Goal: Information Seeking & Learning: Learn about a topic

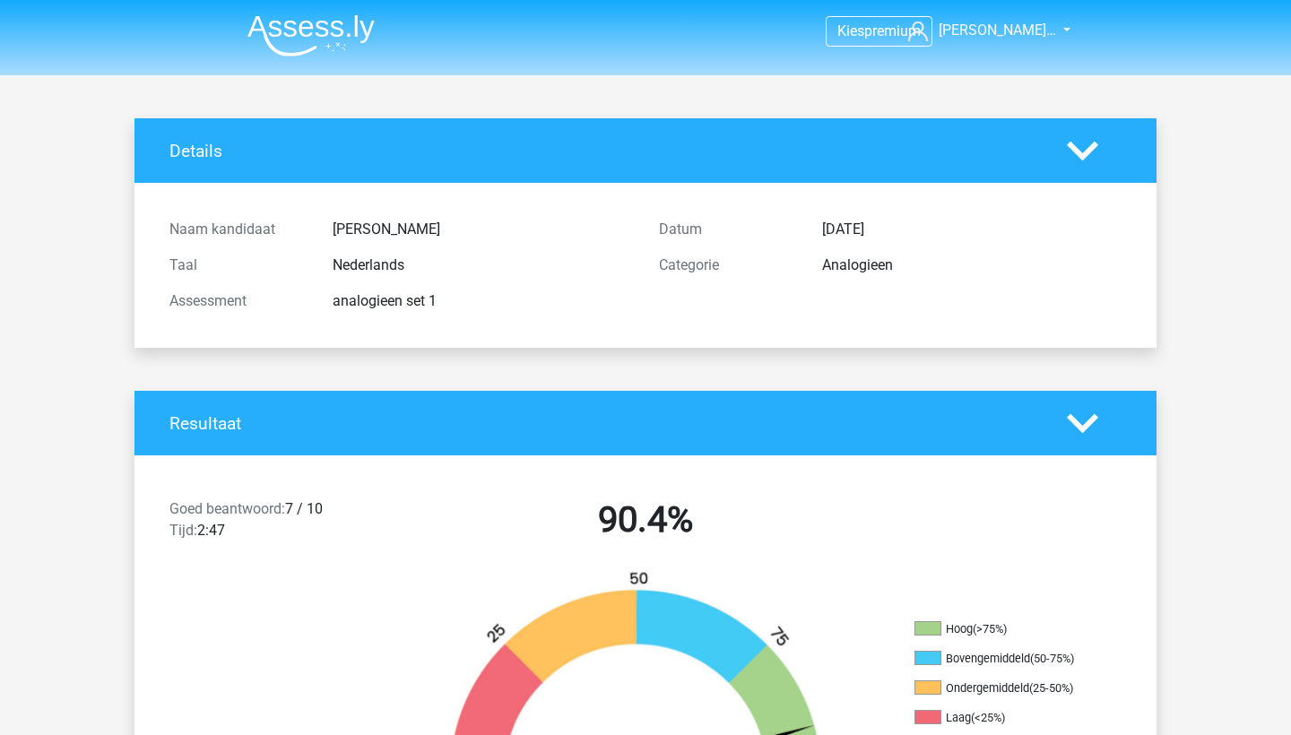
click at [338, 15] on img at bounding box center [310, 35] width 127 height 42
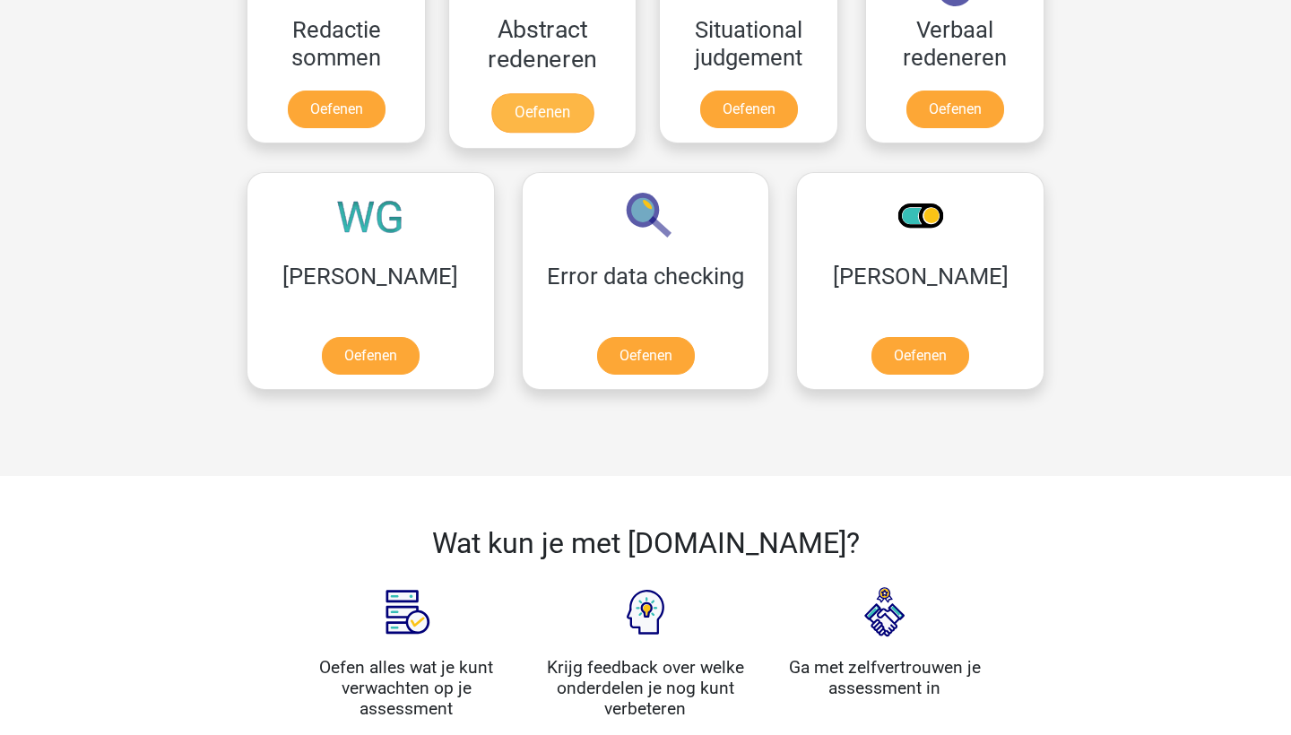
scroll to position [1427, 0]
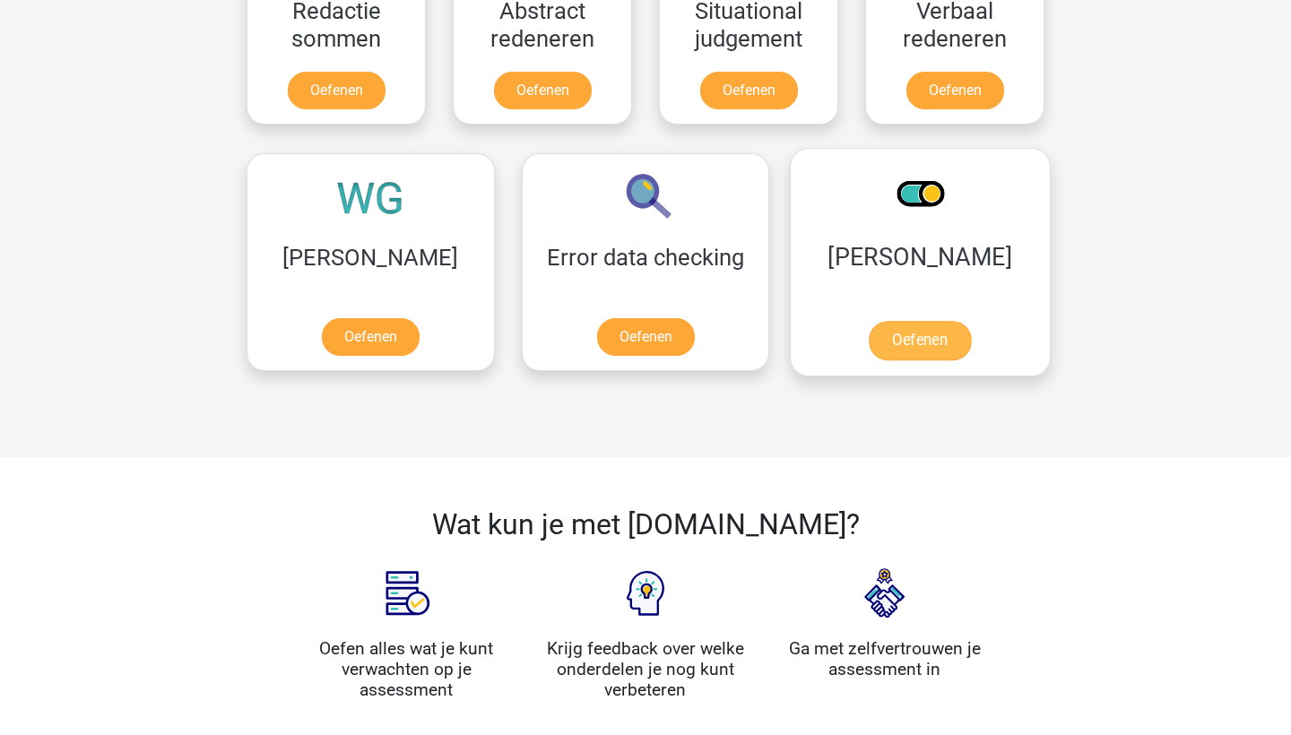
click at [869, 344] on link "Oefenen" at bounding box center [920, 340] width 102 height 39
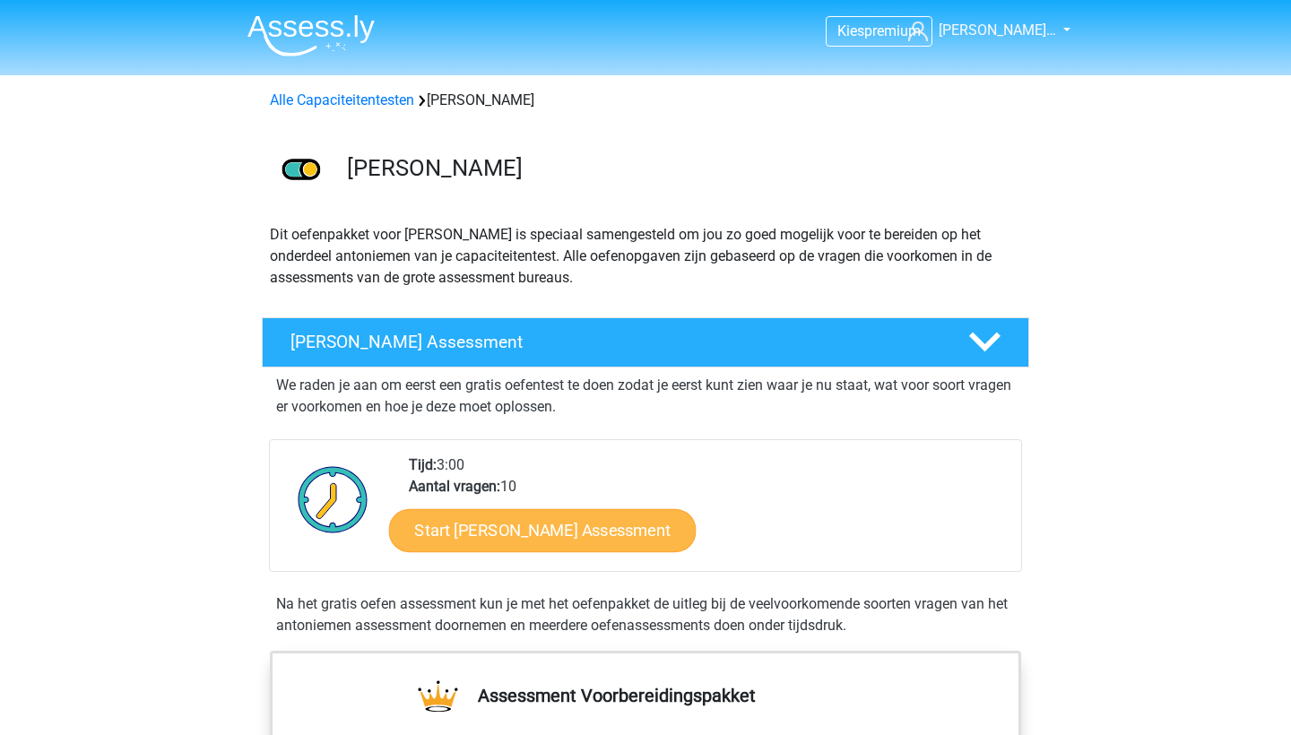
click at [592, 528] on link "Start Antoniemen Gratis Oefen Assessment" at bounding box center [542, 529] width 307 height 43
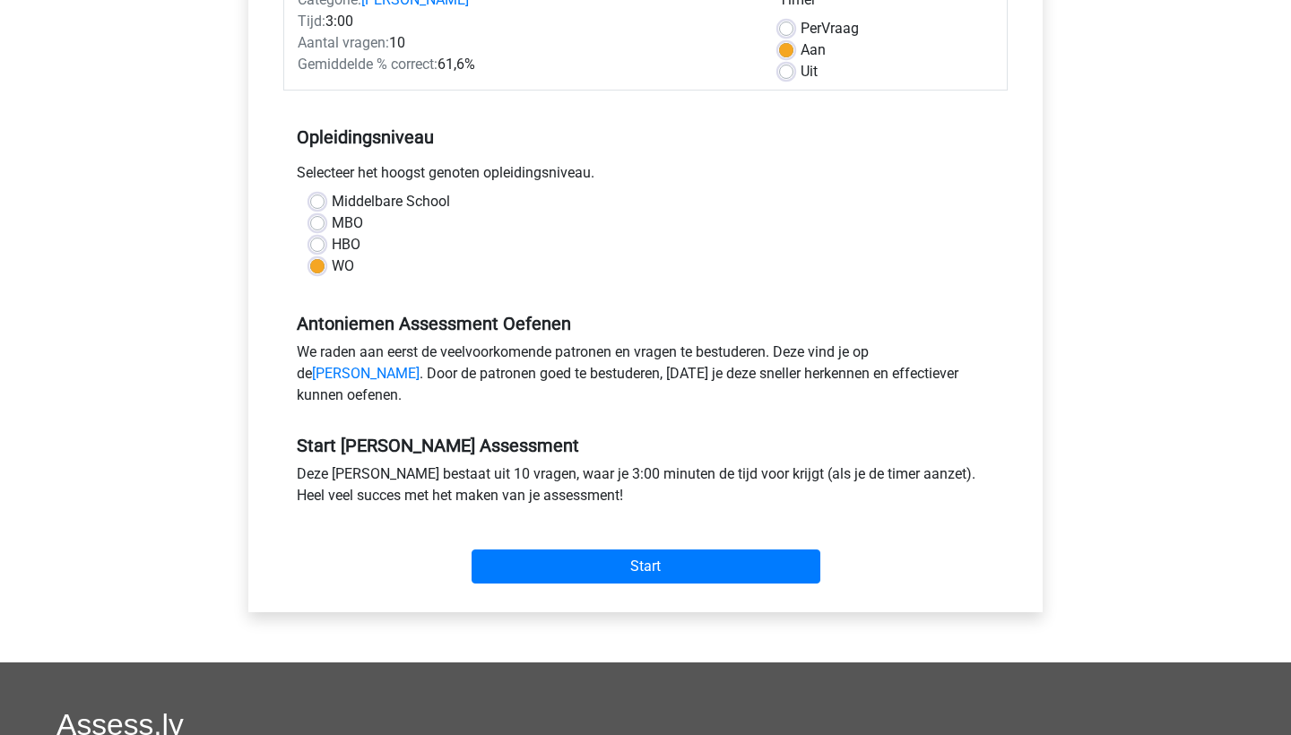
scroll to position [292, 0]
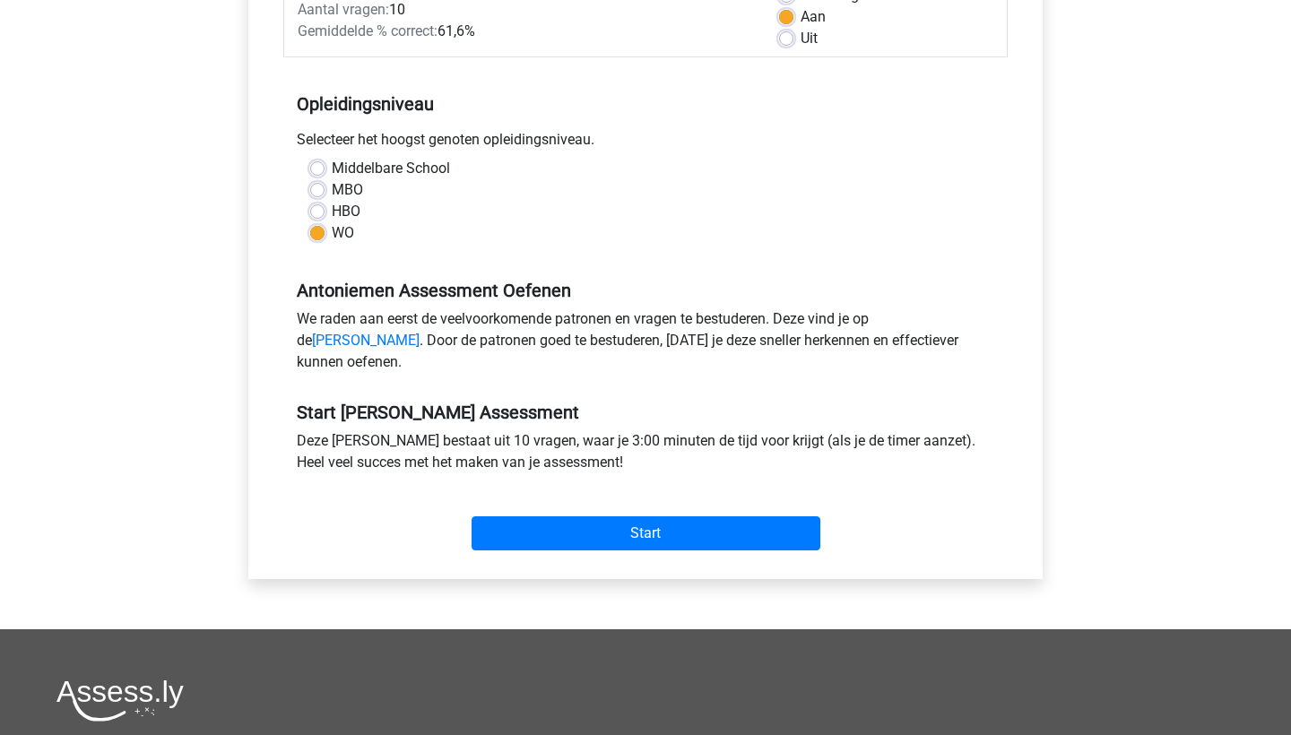
click at [592, 557] on div "Start" at bounding box center [645, 518] width 724 height 77
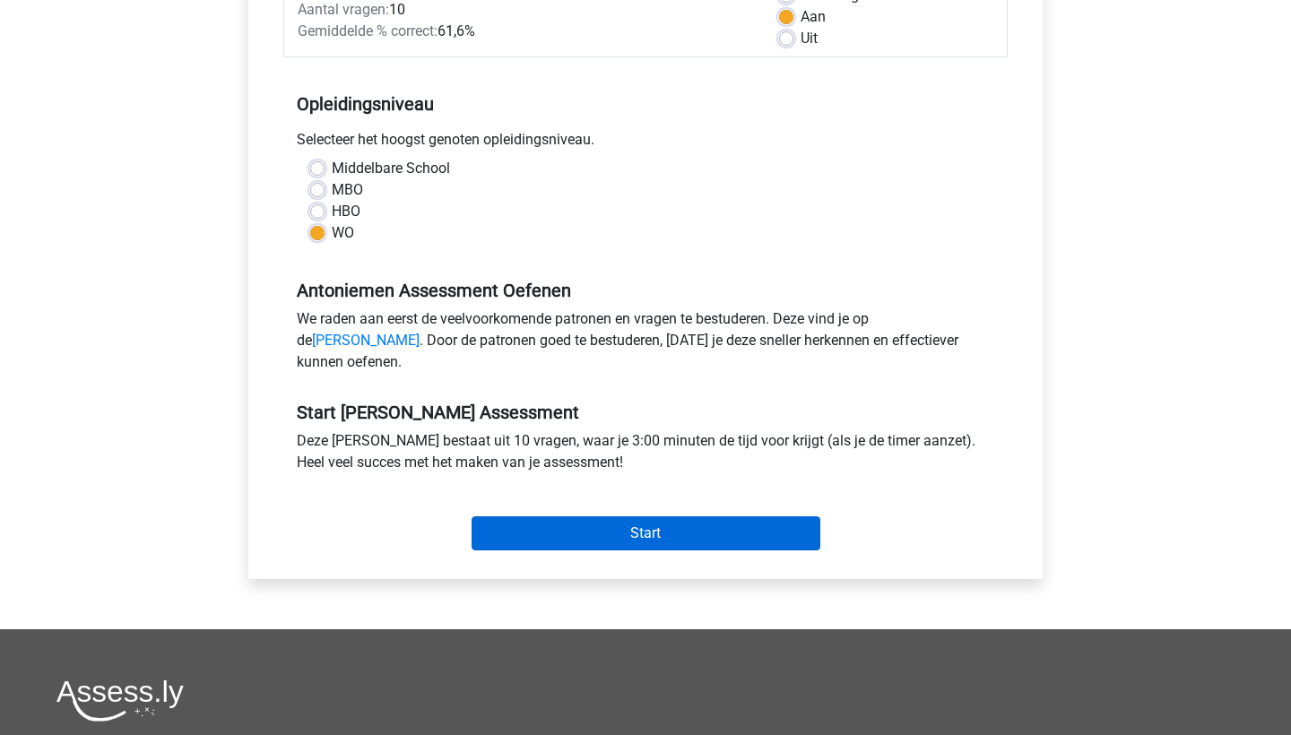
click at [595, 550] on input "Start" at bounding box center [645, 533] width 349 height 34
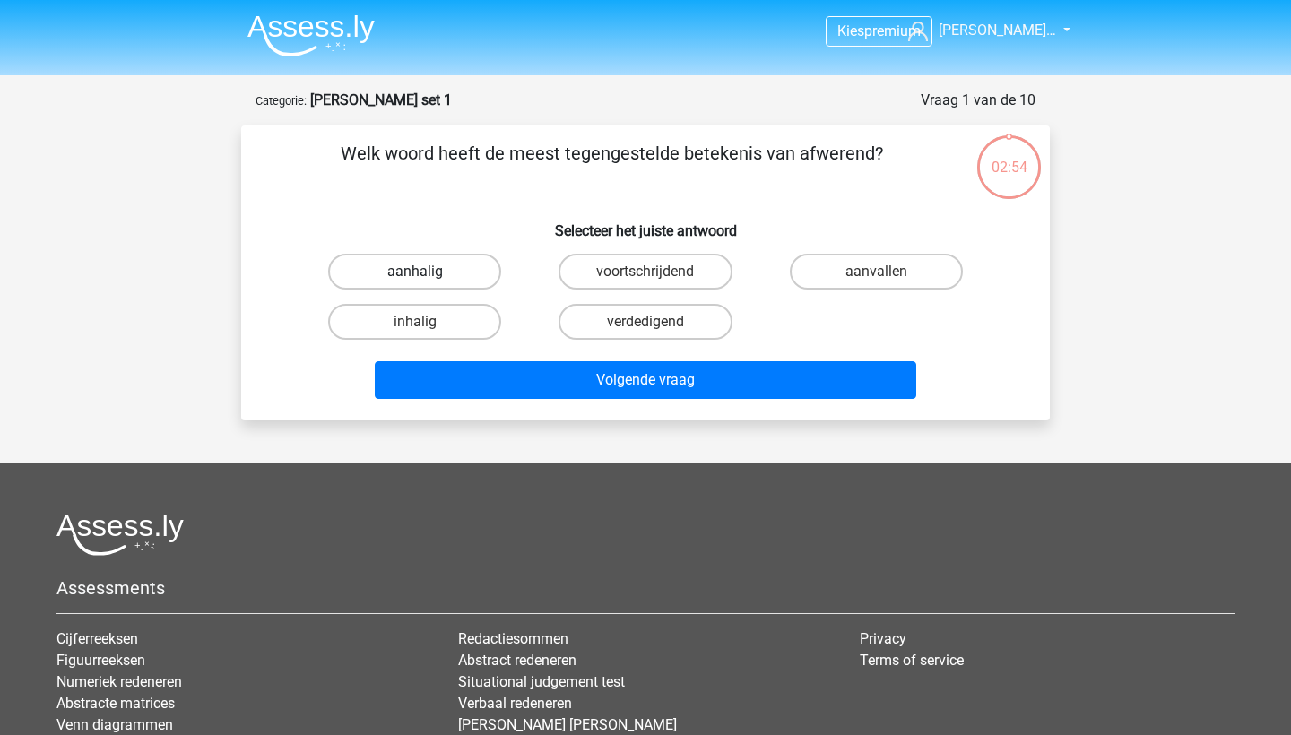
click at [376, 274] on label "aanhalig" at bounding box center [414, 272] width 173 height 36
click at [415, 274] on input "aanhalig" at bounding box center [421, 278] width 12 height 12
radio input "true"
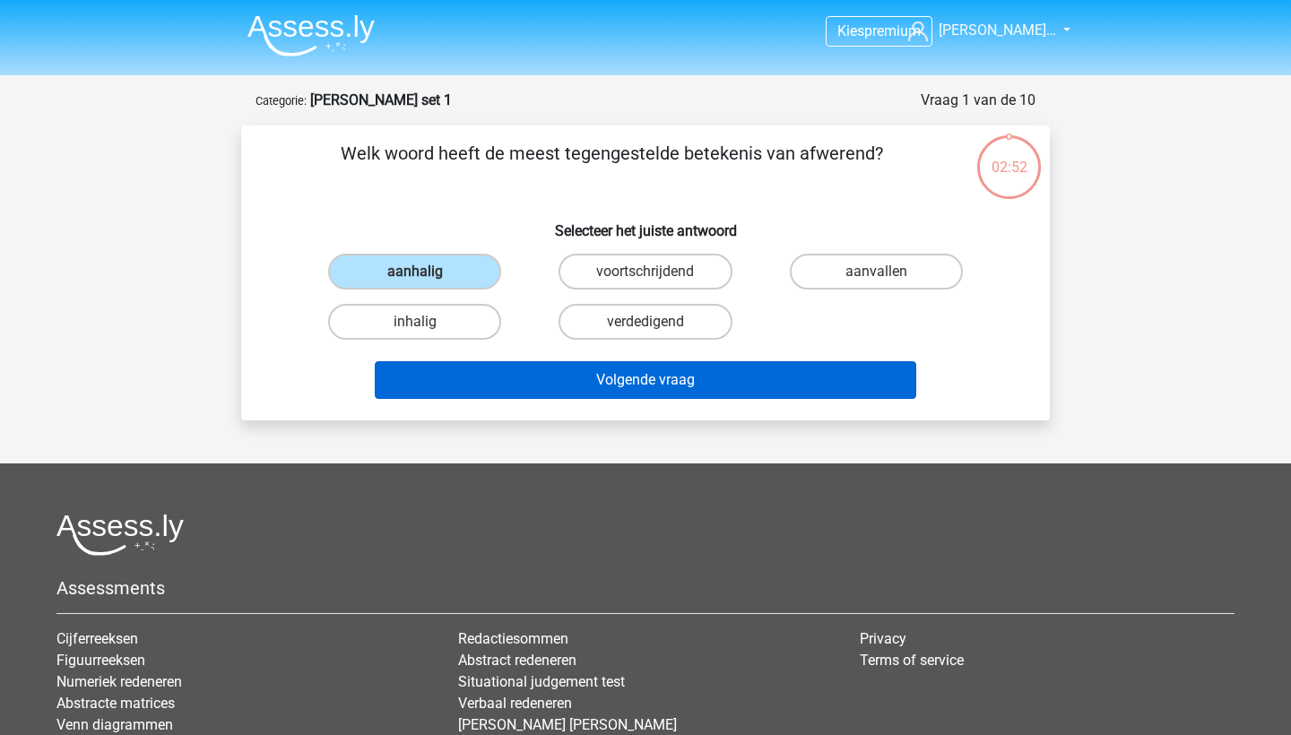
click at [557, 390] on button "Volgende vraag" at bounding box center [646, 380] width 542 height 38
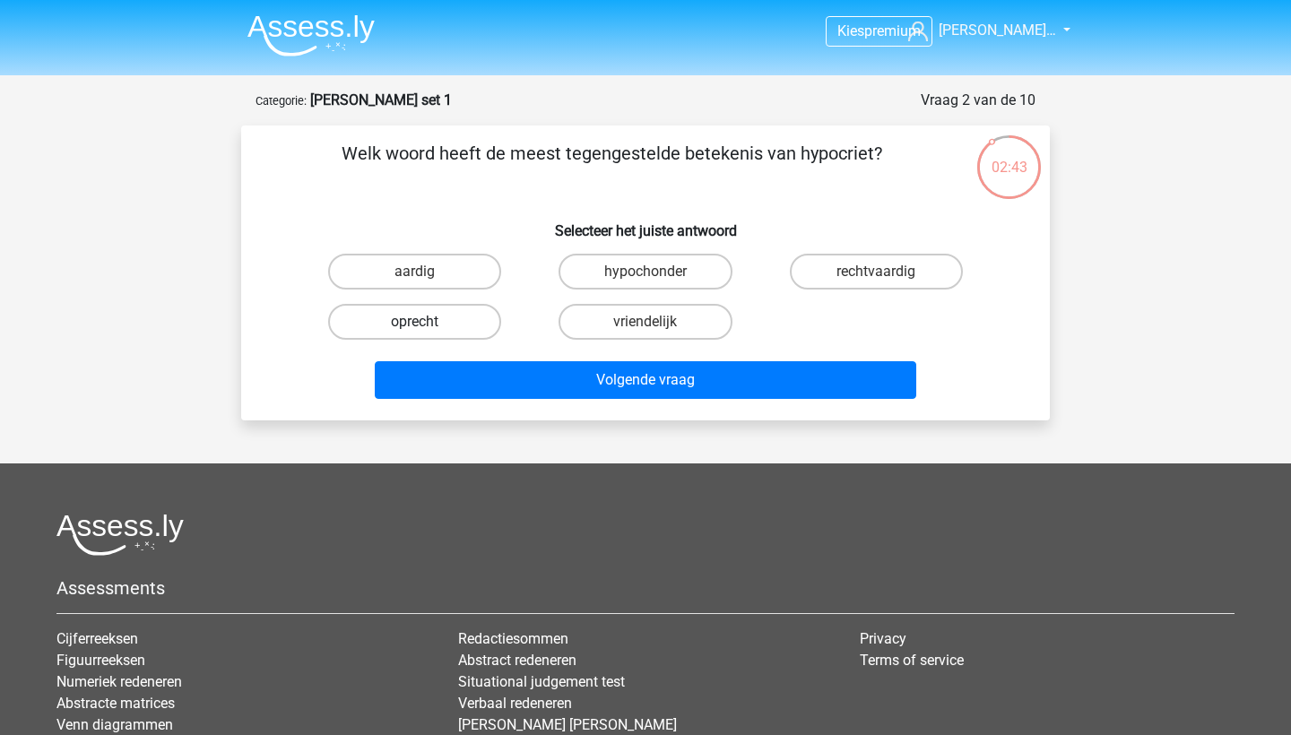
click at [432, 329] on label "oprecht" at bounding box center [414, 322] width 173 height 36
click at [427, 329] on input "oprecht" at bounding box center [421, 328] width 12 height 12
radio input "true"
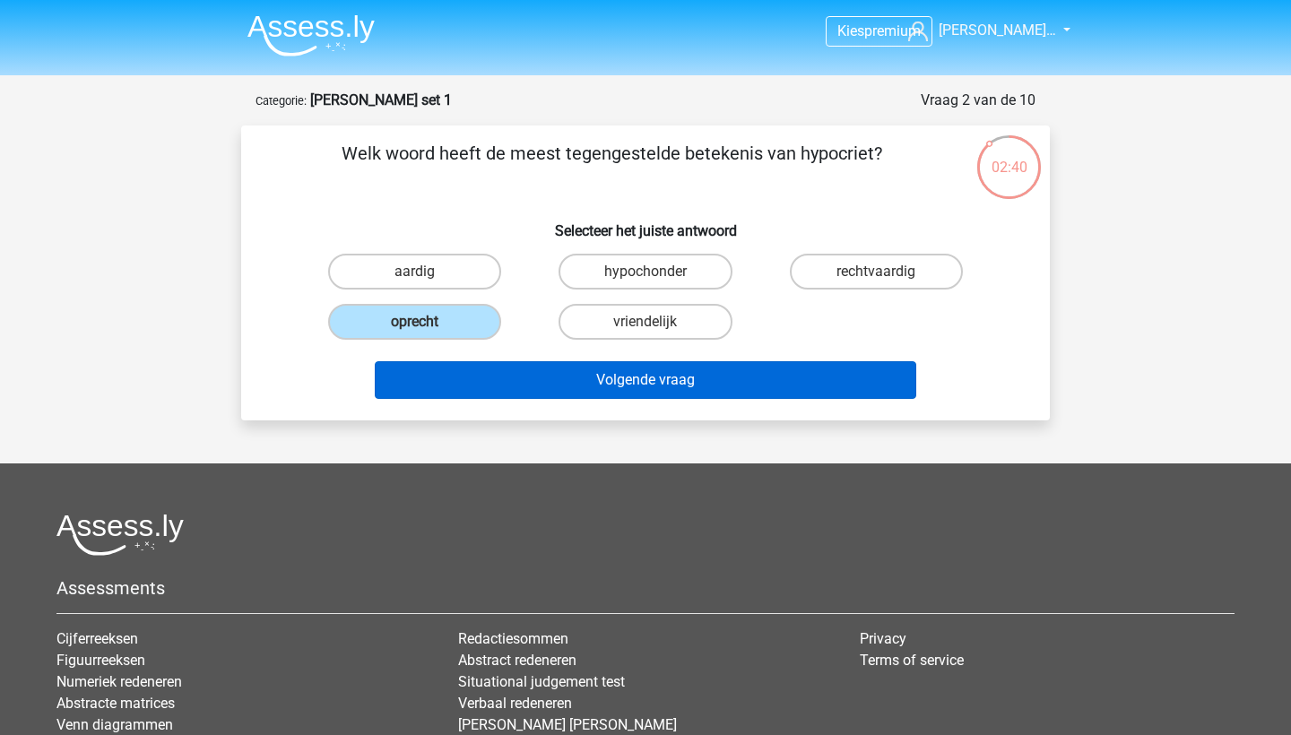
click at [634, 379] on button "Volgende vraag" at bounding box center [646, 380] width 542 height 38
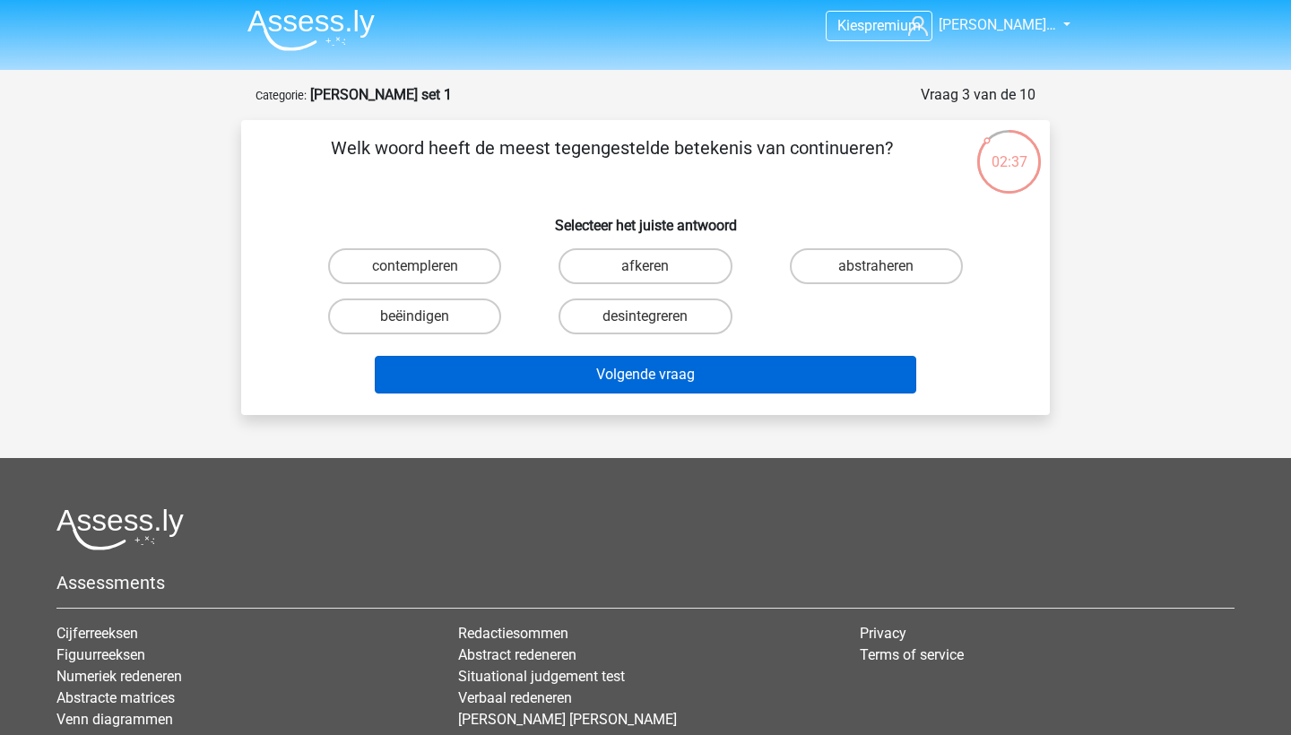
scroll to position [13, 0]
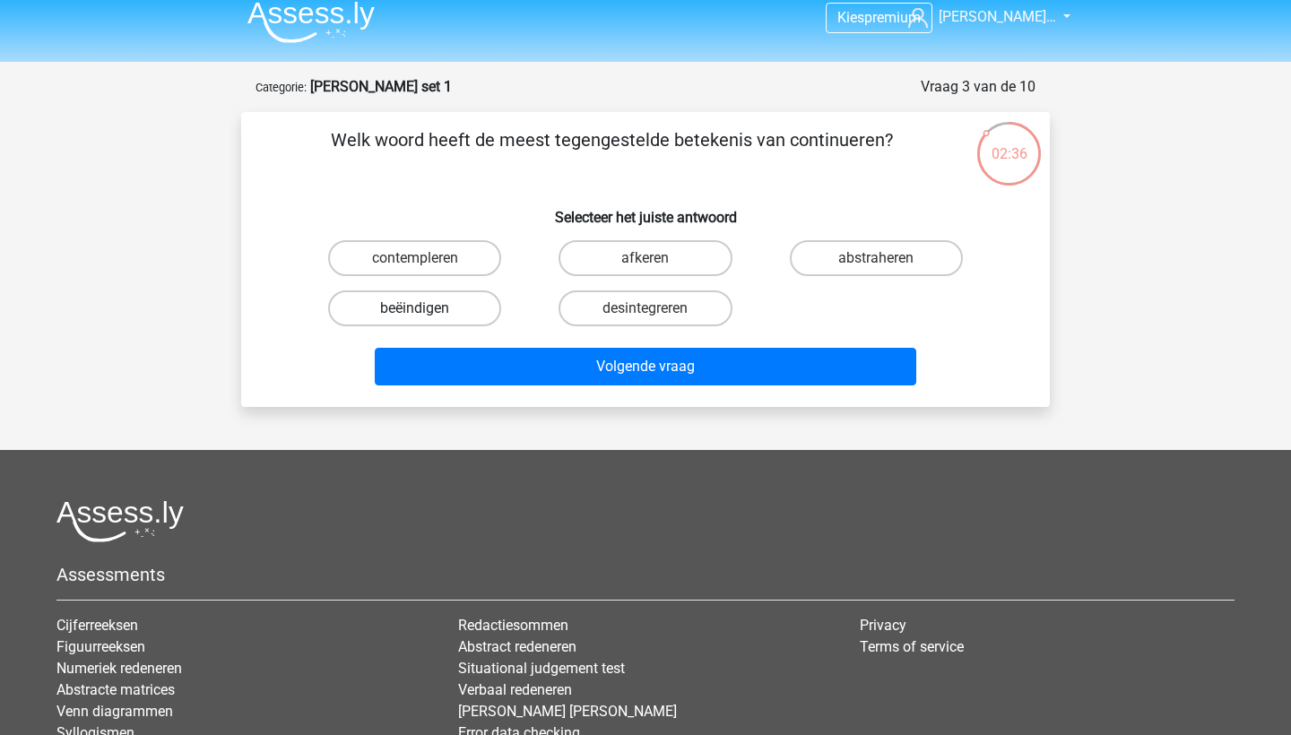
click at [443, 297] on label "beëindigen" at bounding box center [414, 308] width 173 height 36
click at [427, 308] on input "beëindigen" at bounding box center [421, 314] width 12 height 12
radio input "true"
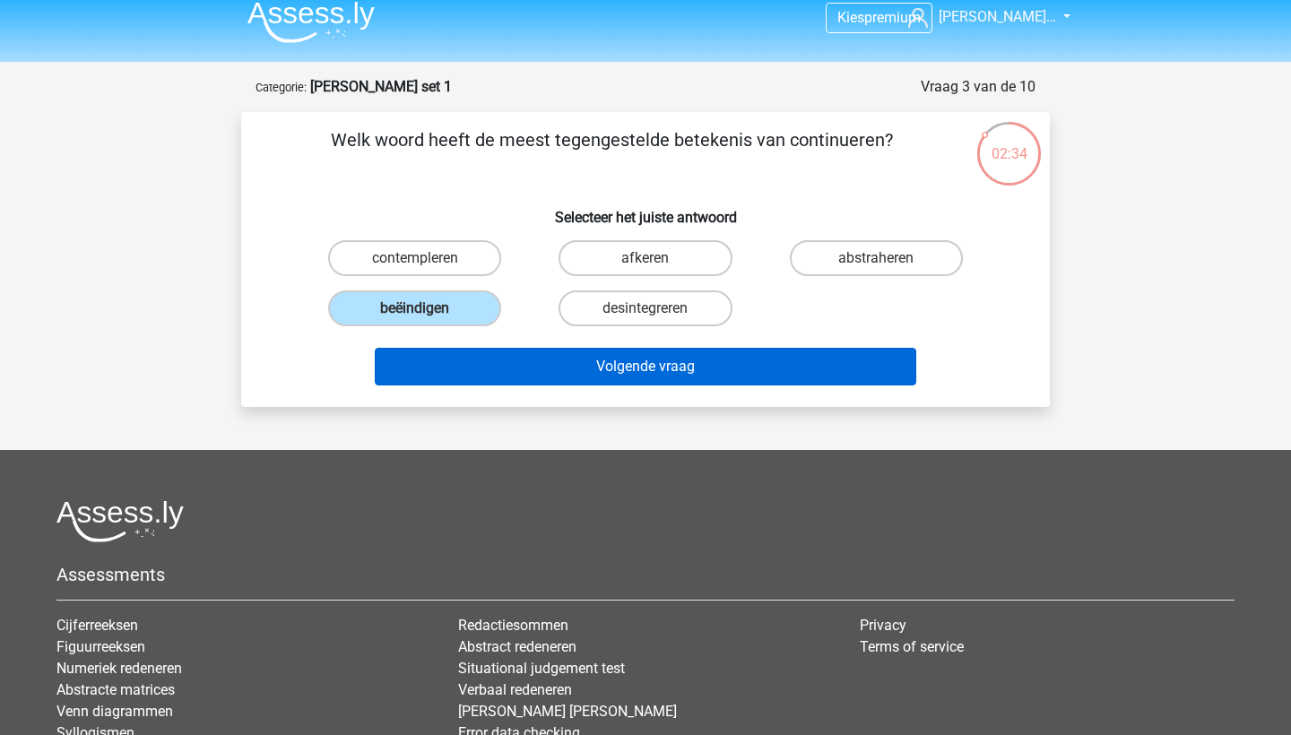
click at [548, 361] on button "Volgende vraag" at bounding box center [646, 367] width 542 height 38
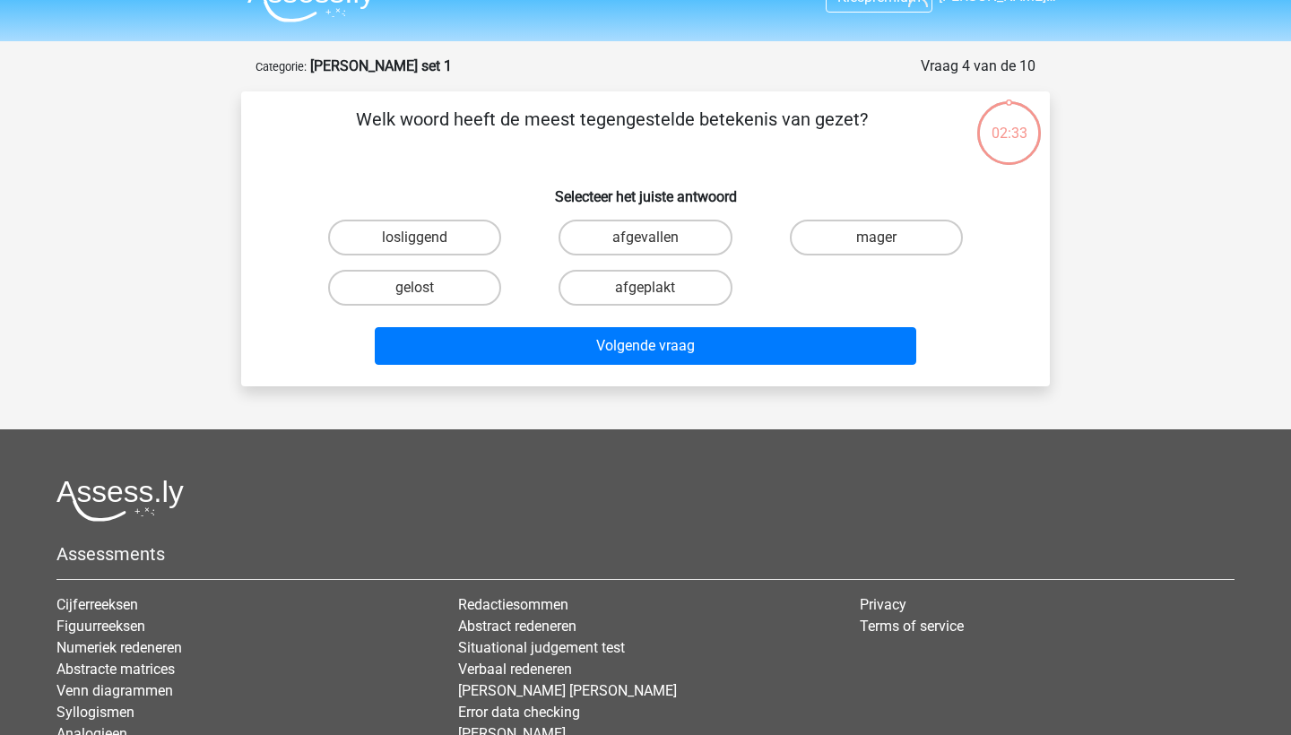
scroll to position [13, 0]
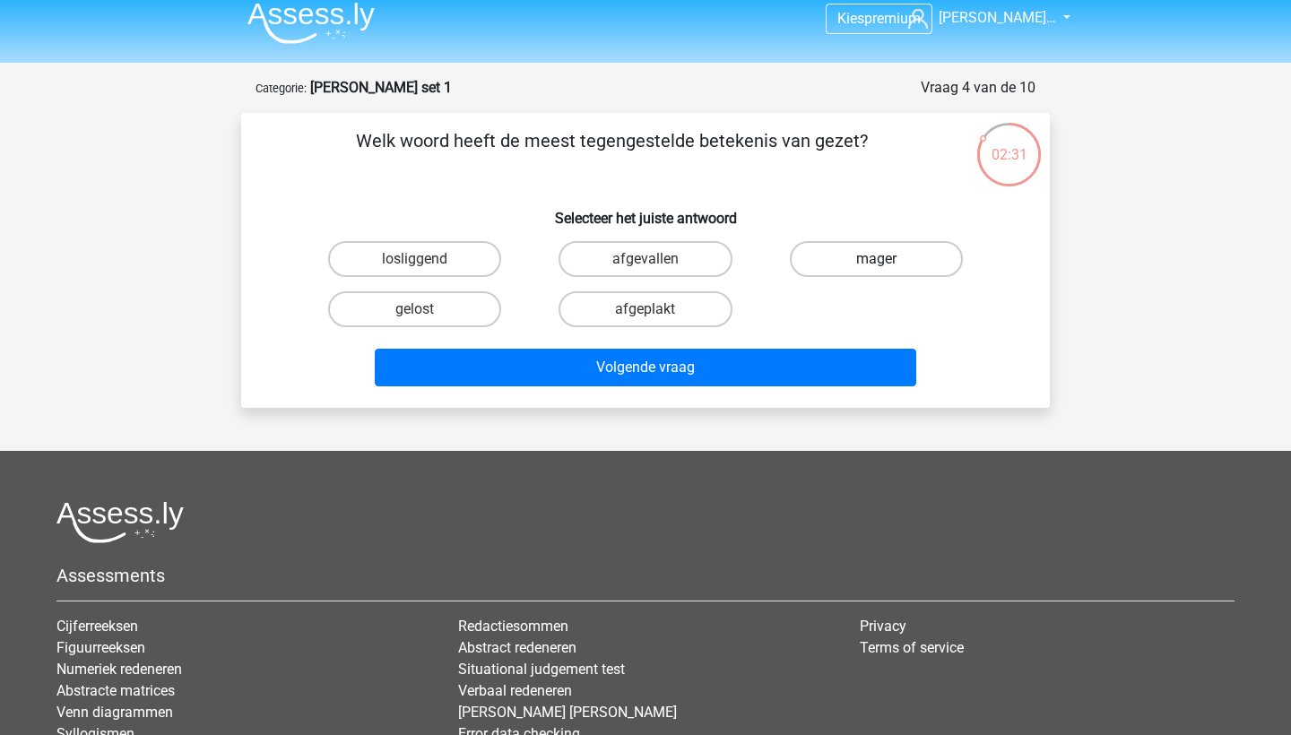
click at [836, 252] on label "mager" at bounding box center [876, 259] width 173 height 36
click at [876, 259] on input "mager" at bounding box center [882, 265] width 12 height 12
radio input "true"
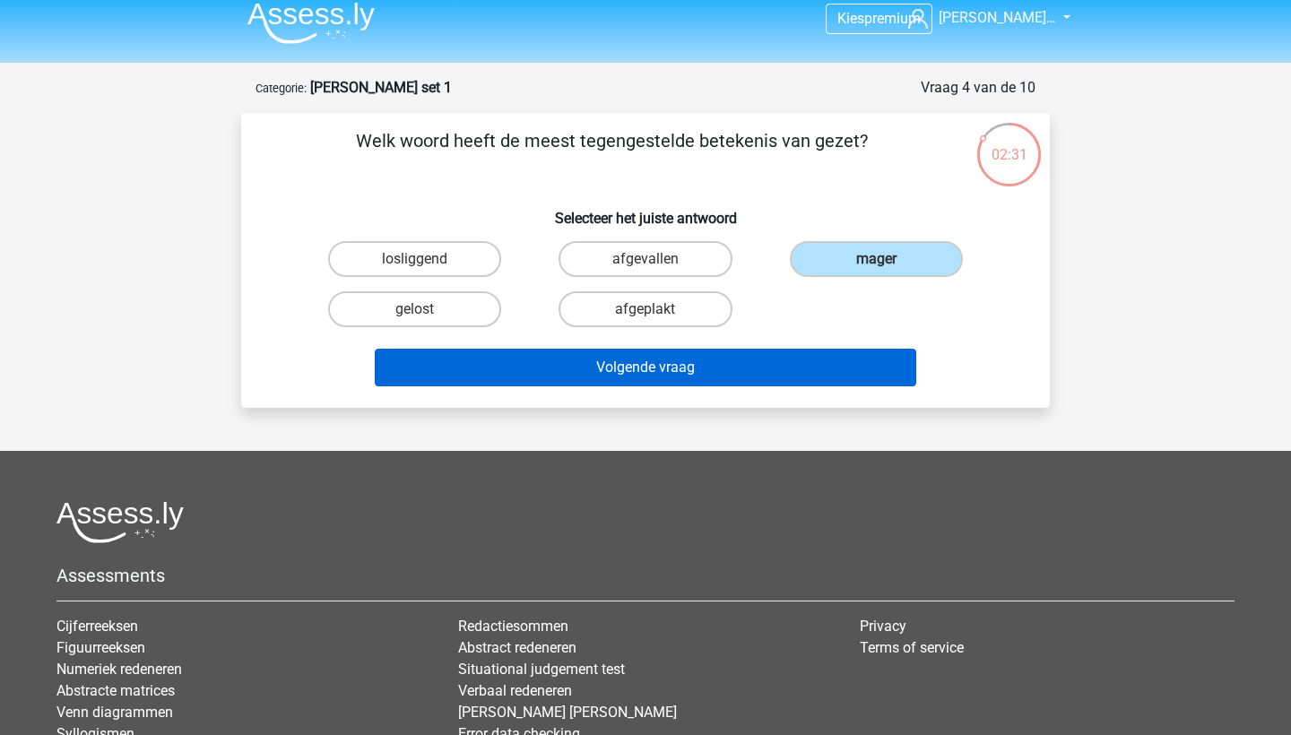
click at [774, 373] on button "Volgende vraag" at bounding box center [646, 368] width 542 height 38
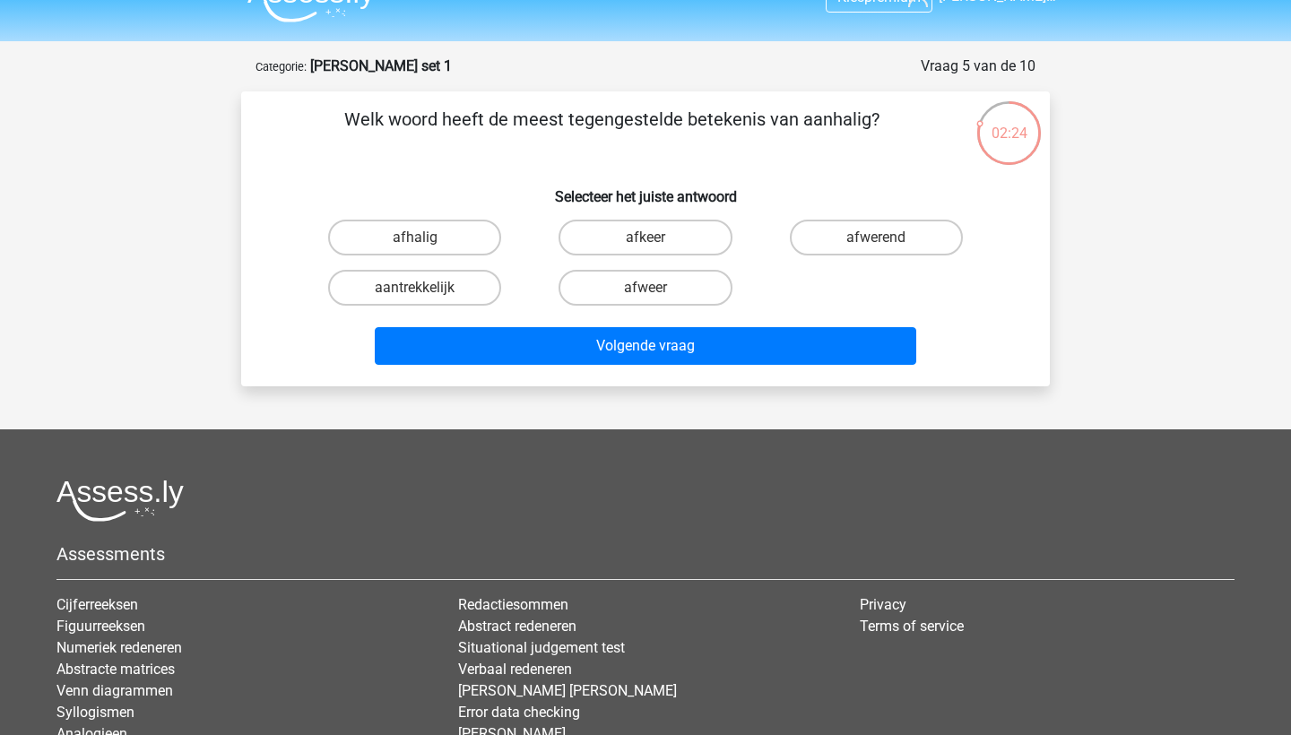
scroll to position [24, 0]
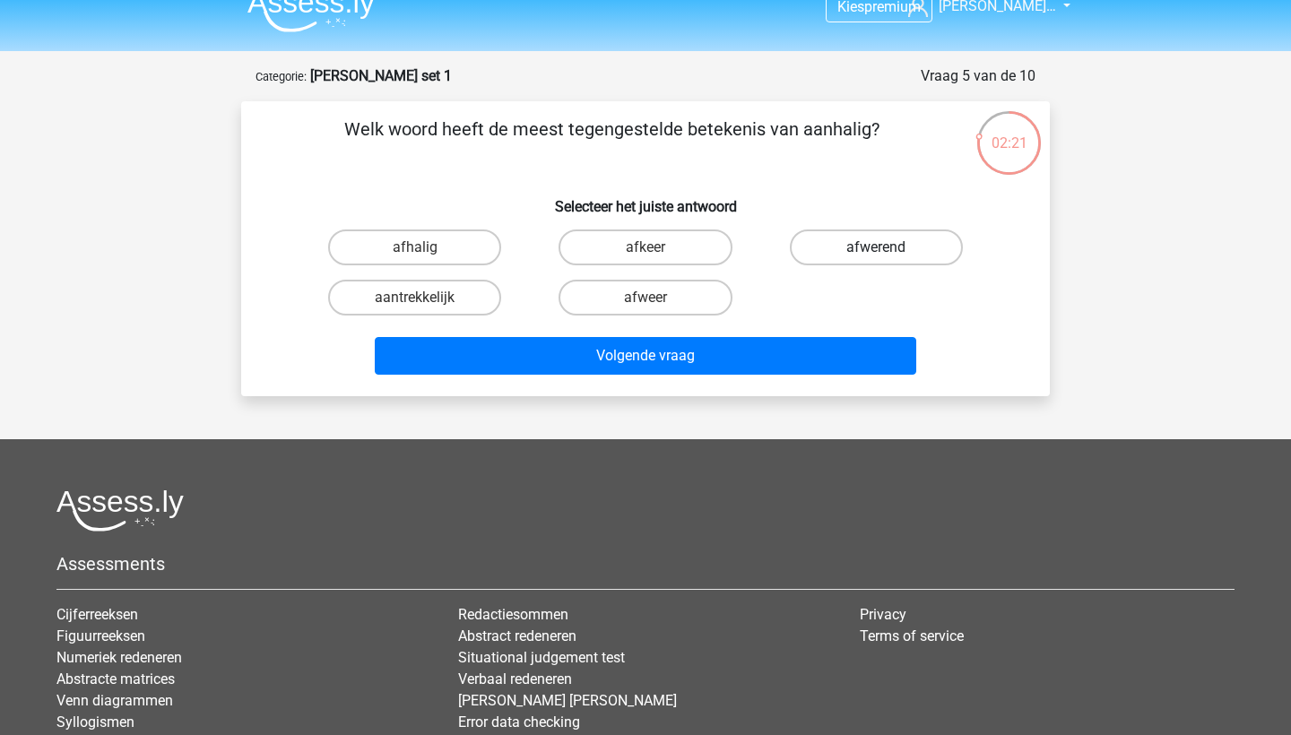
click at [894, 253] on label "afwerend" at bounding box center [876, 247] width 173 height 36
click at [887, 253] on input "afwerend" at bounding box center [882, 253] width 12 height 12
radio input "true"
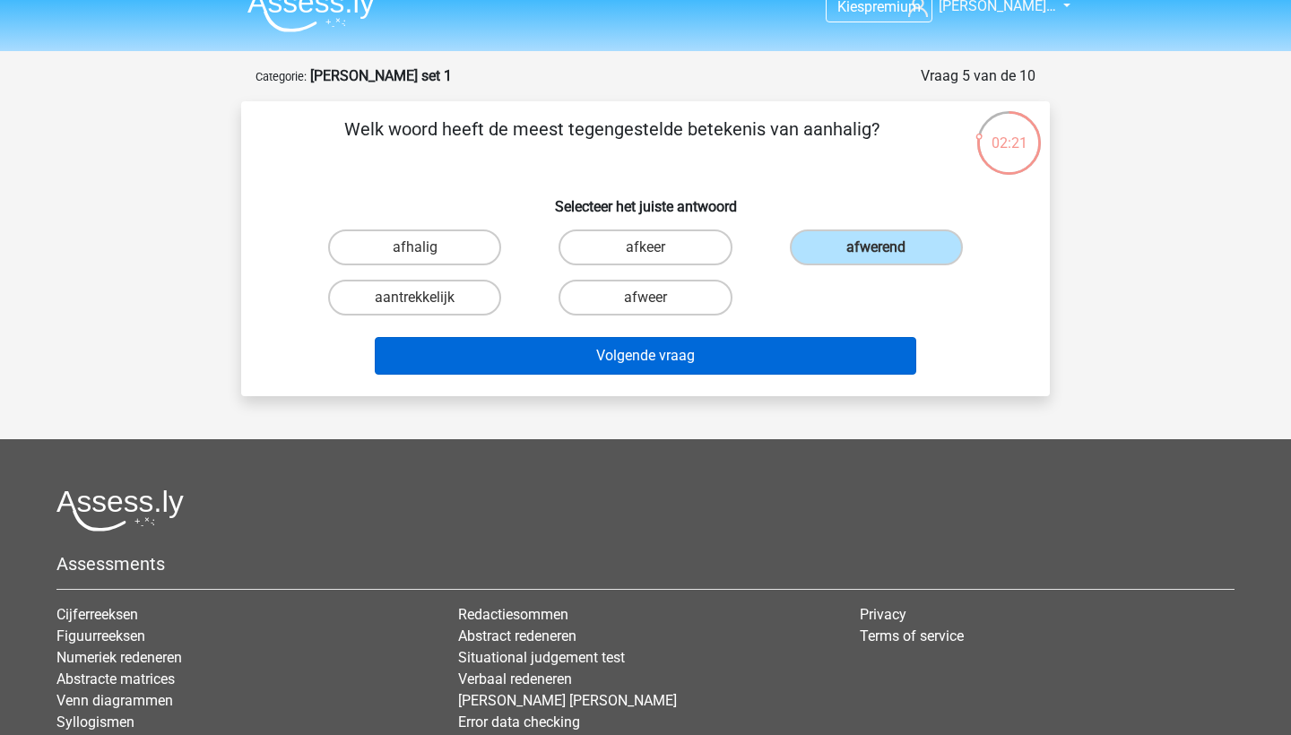
click at [820, 361] on button "Volgende vraag" at bounding box center [646, 356] width 542 height 38
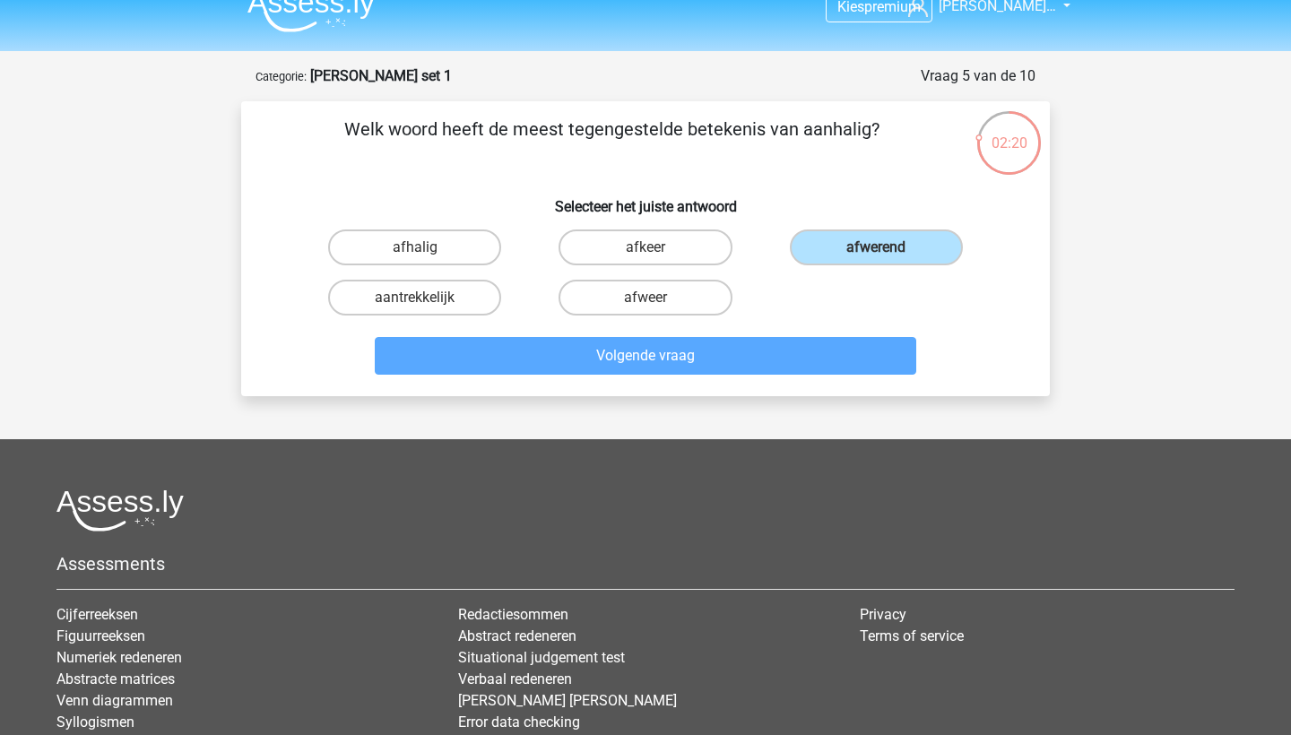
scroll to position [90, 0]
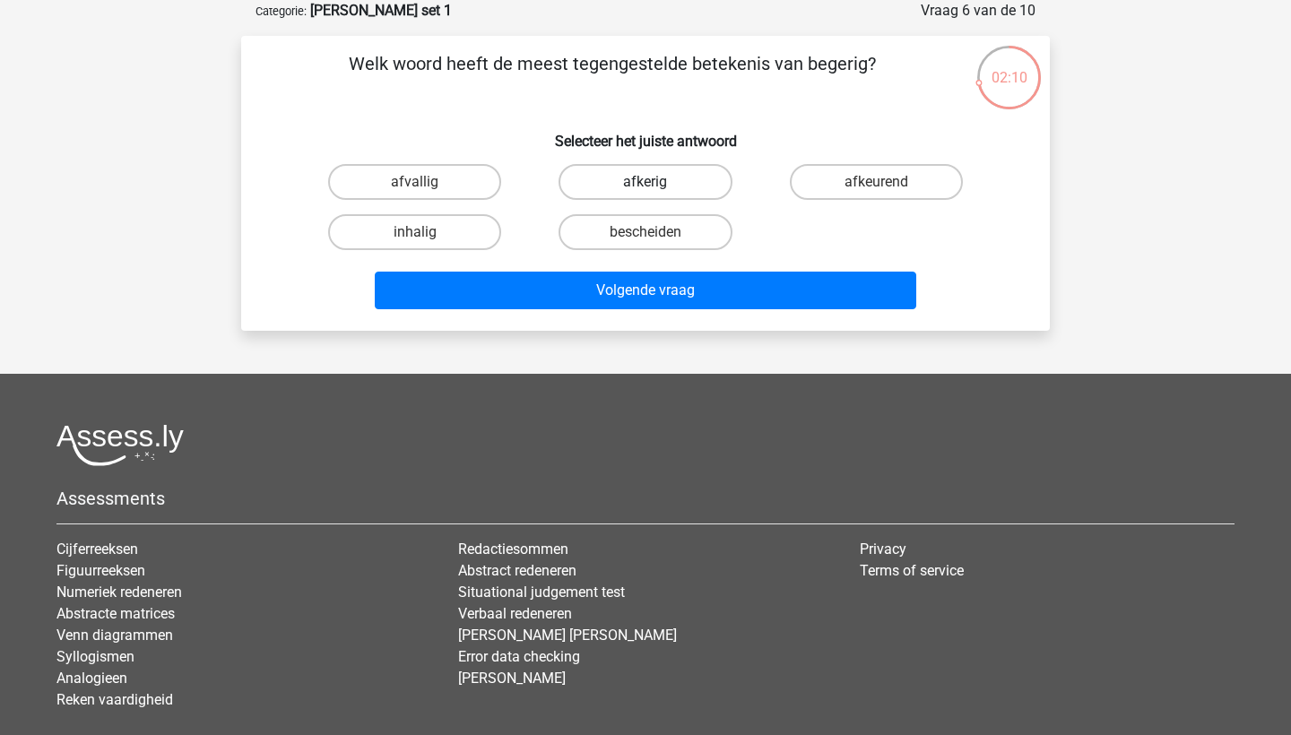
click at [601, 186] on label "afkerig" at bounding box center [644, 182] width 173 height 36
click at [645, 186] on input "afkerig" at bounding box center [651, 188] width 12 height 12
radio input "true"
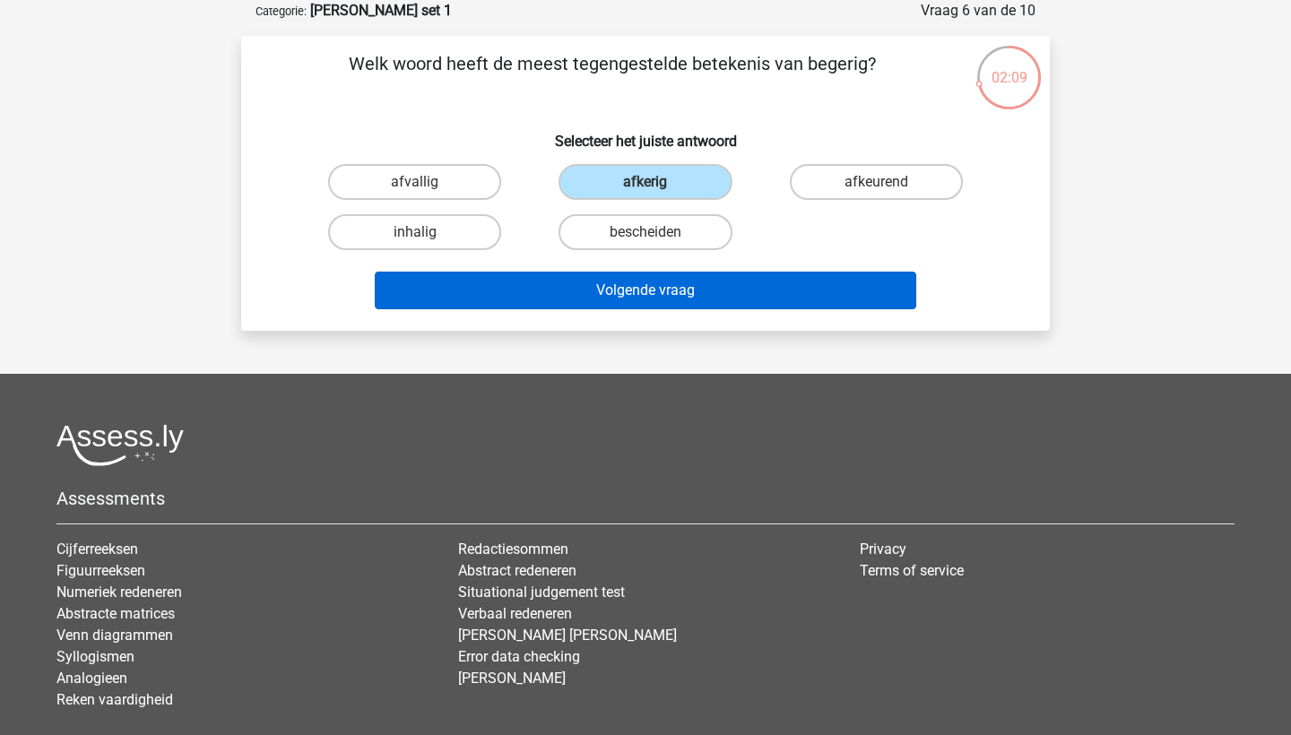
click at [611, 293] on button "Volgende vraag" at bounding box center [646, 291] width 542 height 38
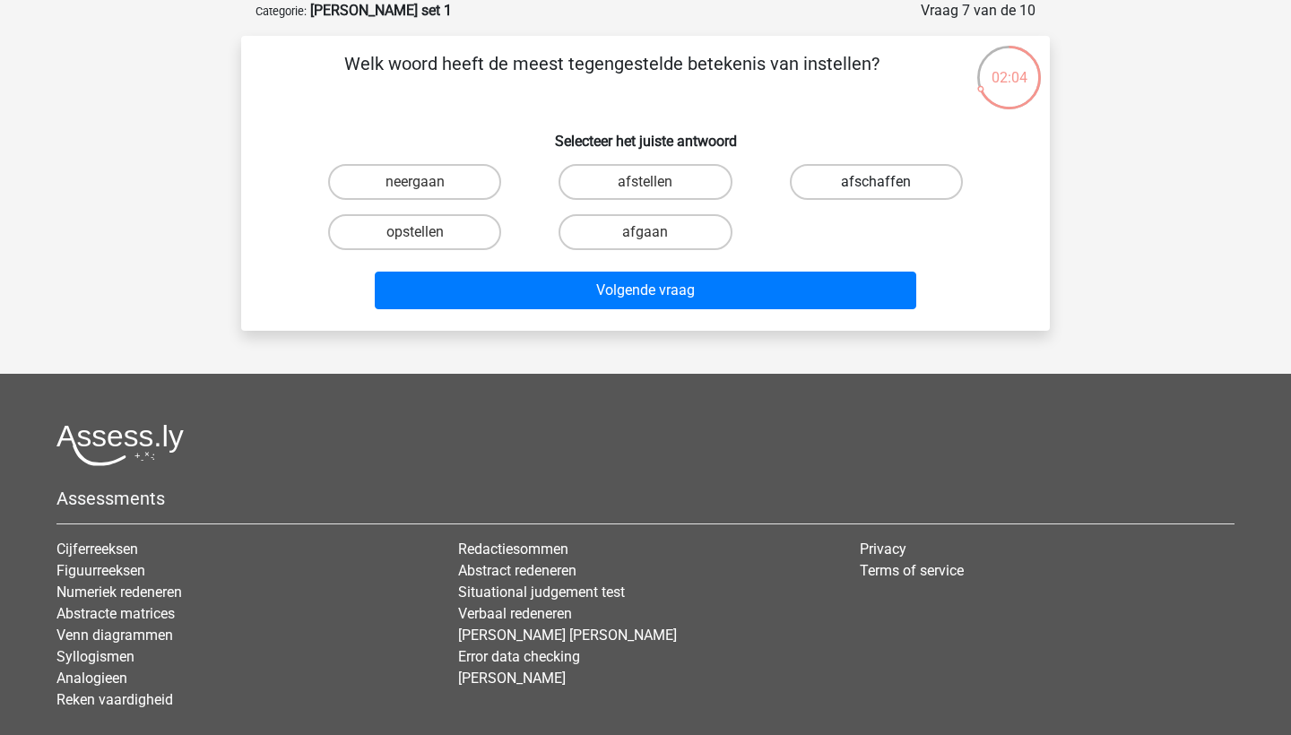
click at [876, 175] on label "afschaffen" at bounding box center [876, 182] width 173 height 36
click at [876, 182] on input "afschaffen" at bounding box center [882, 188] width 12 height 12
radio input "true"
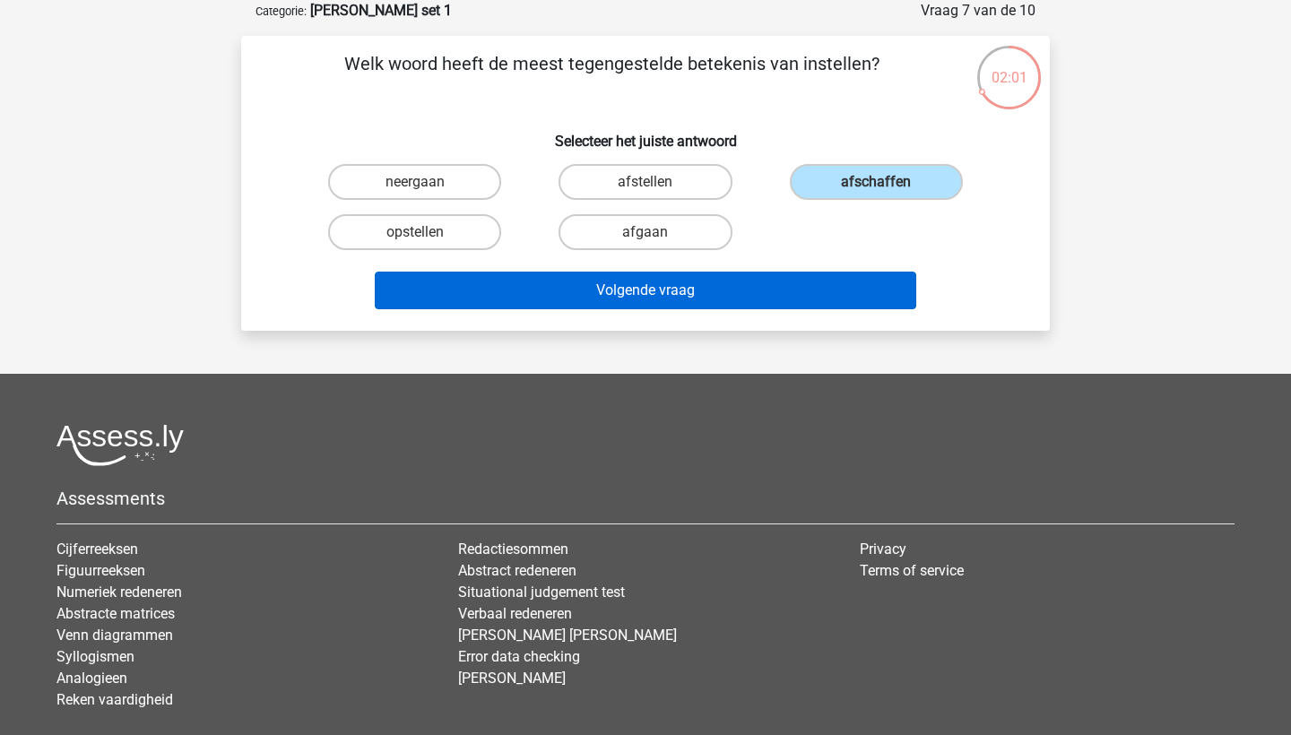
click at [717, 293] on button "Volgende vraag" at bounding box center [646, 291] width 542 height 38
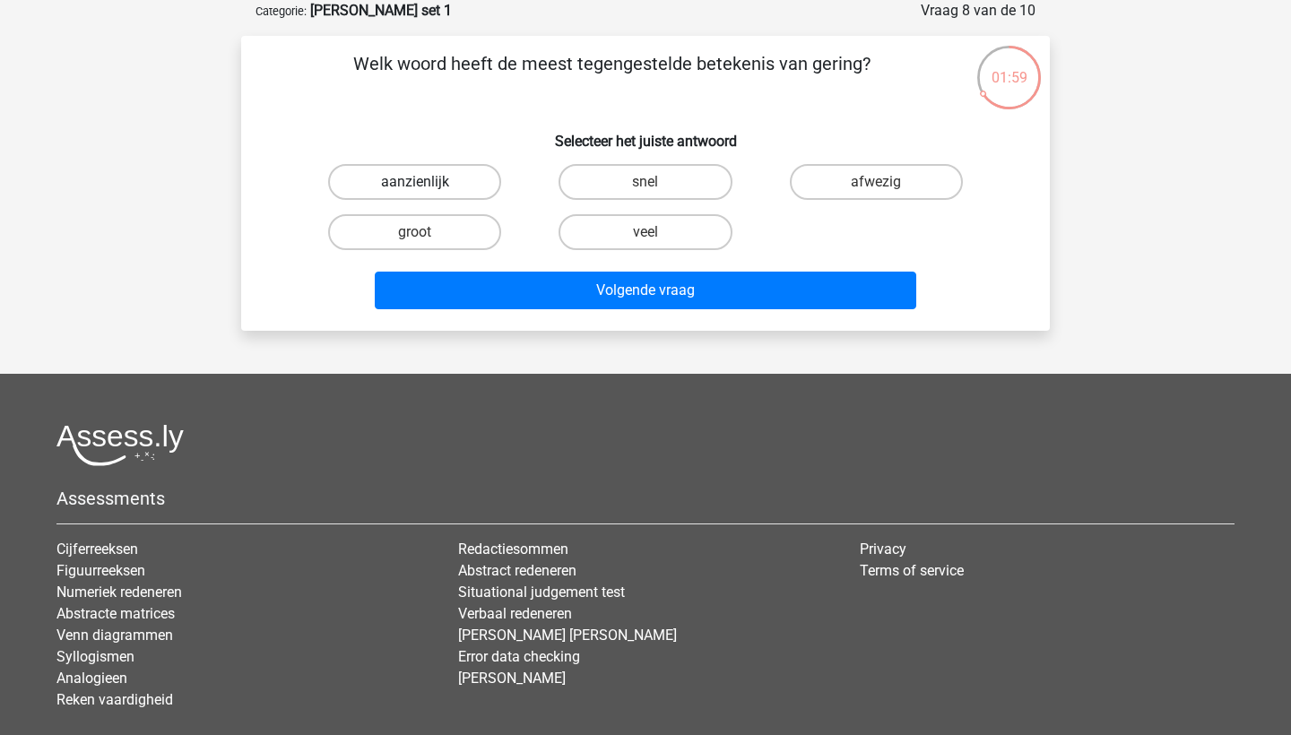
click at [445, 183] on label "aanzienlijk" at bounding box center [414, 182] width 173 height 36
click at [427, 183] on input "aanzienlijk" at bounding box center [421, 188] width 12 height 12
radio input "true"
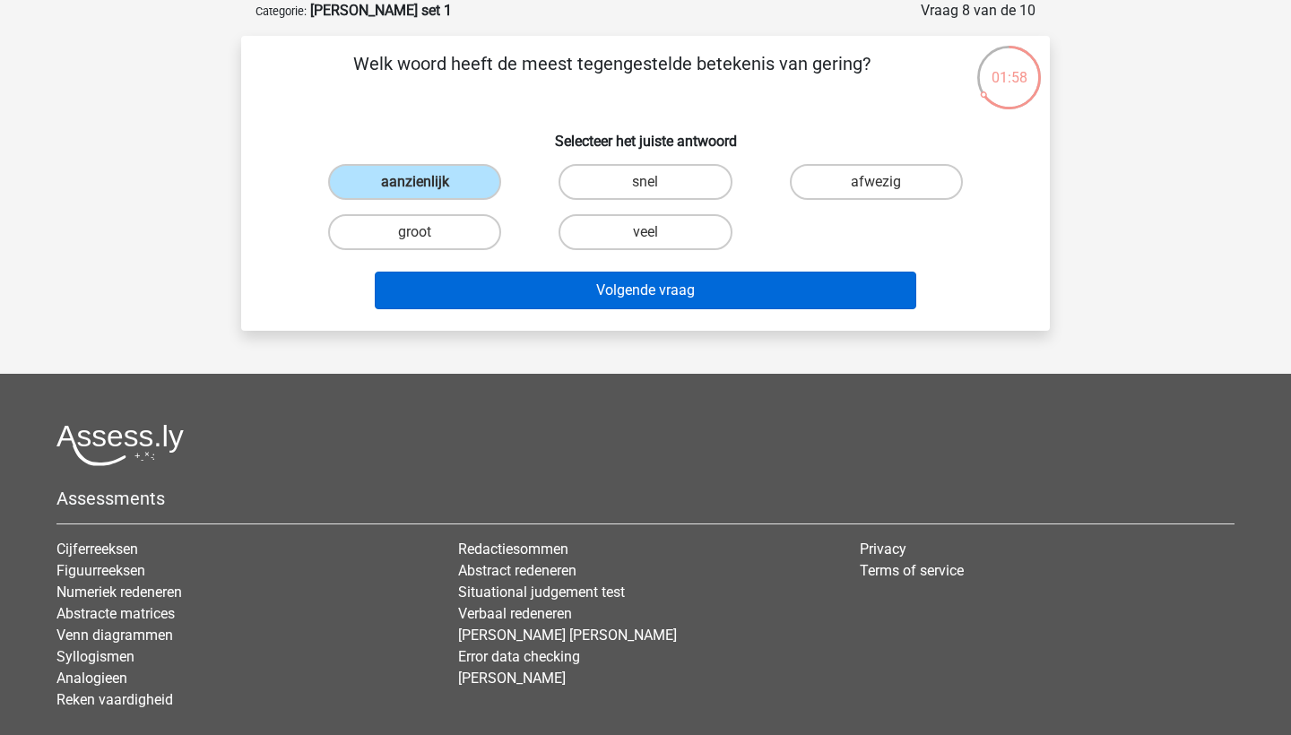
click at [497, 298] on button "Volgende vraag" at bounding box center [646, 291] width 542 height 38
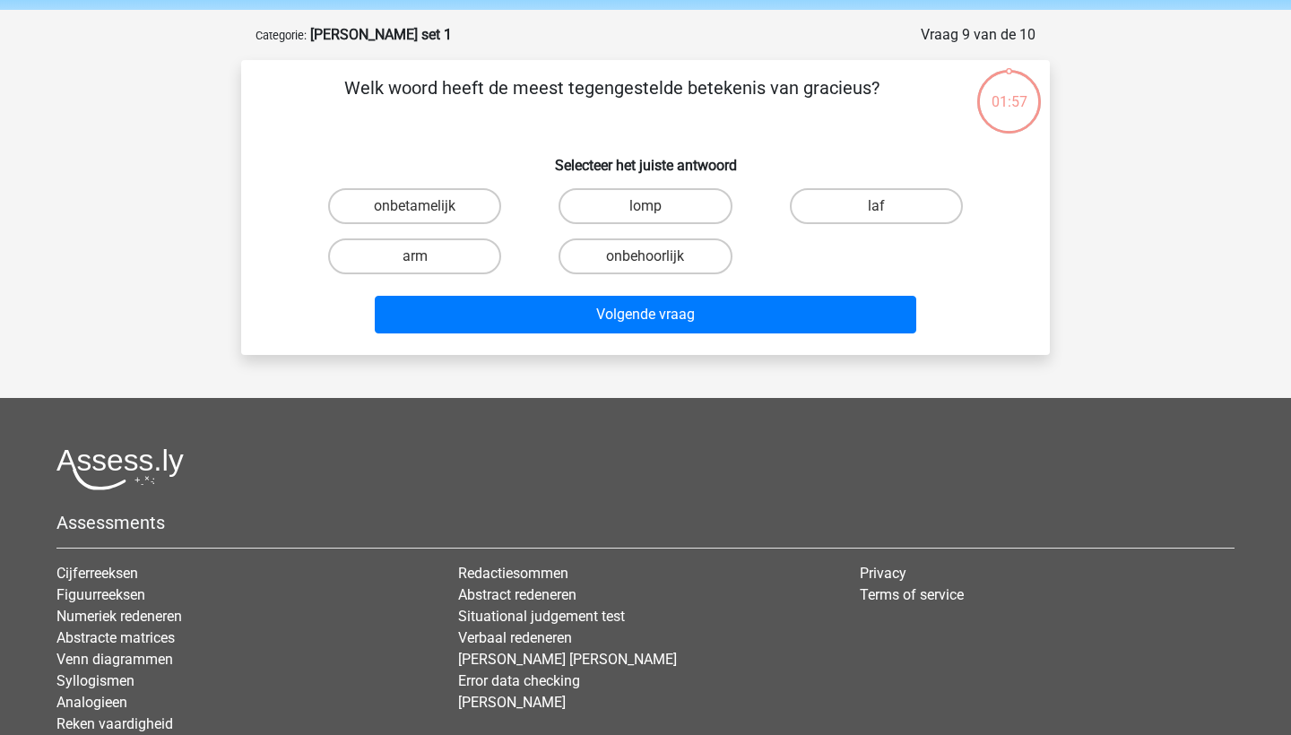
scroll to position [59, 0]
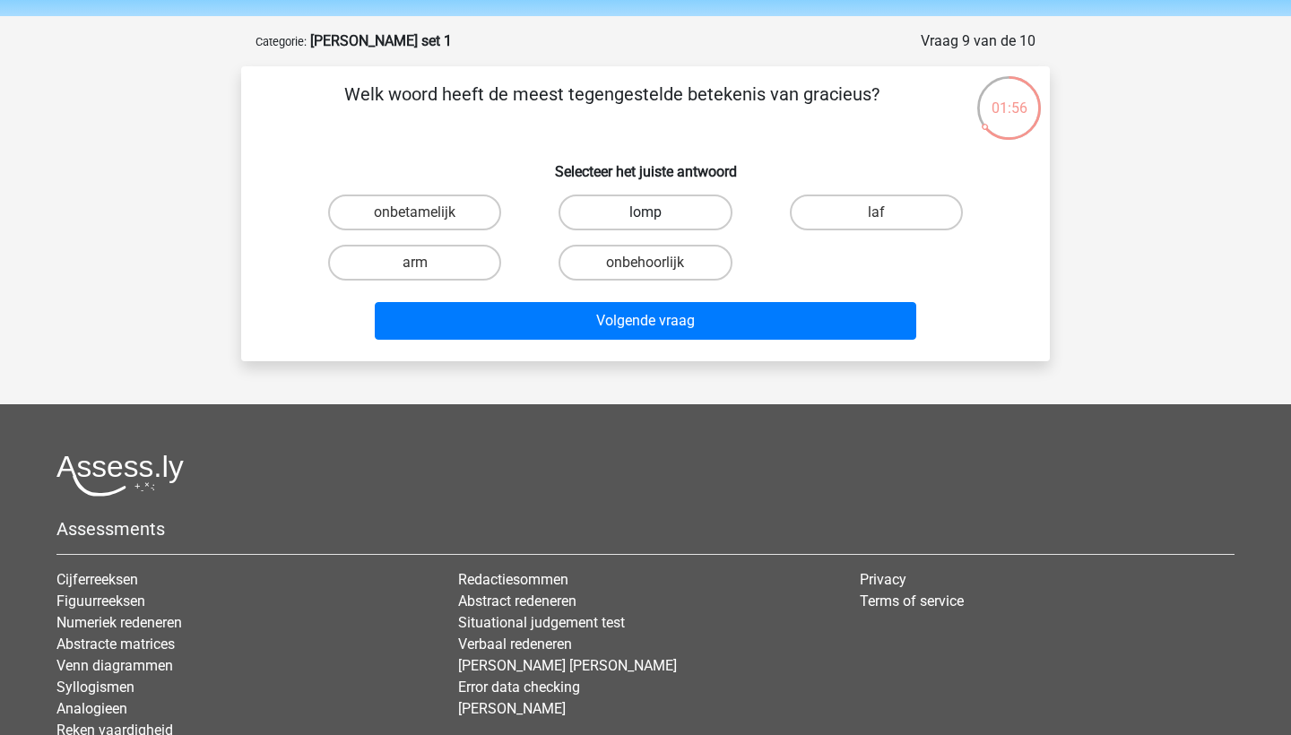
click at [601, 218] on label "lomp" at bounding box center [644, 212] width 173 height 36
click at [645, 218] on input "lomp" at bounding box center [651, 218] width 12 height 12
radio input "true"
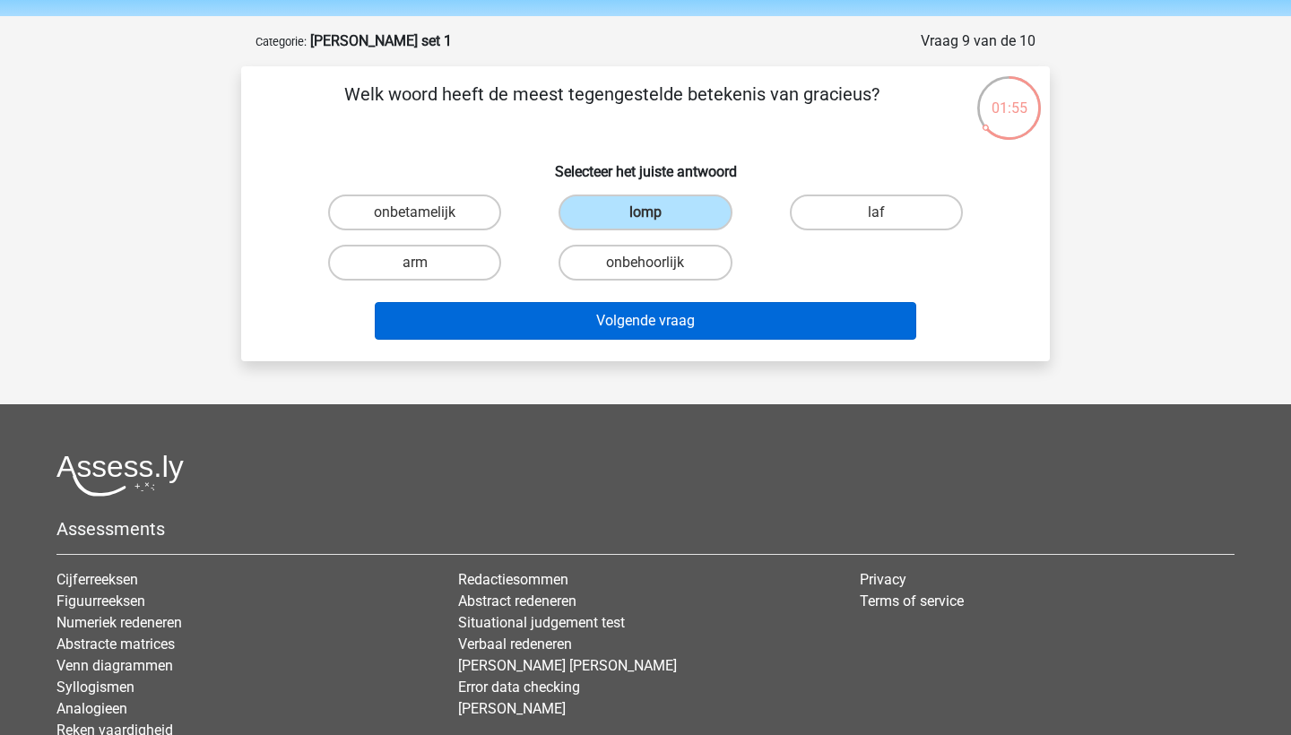
click at [571, 315] on button "Volgende vraag" at bounding box center [646, 321] width 542 height 38
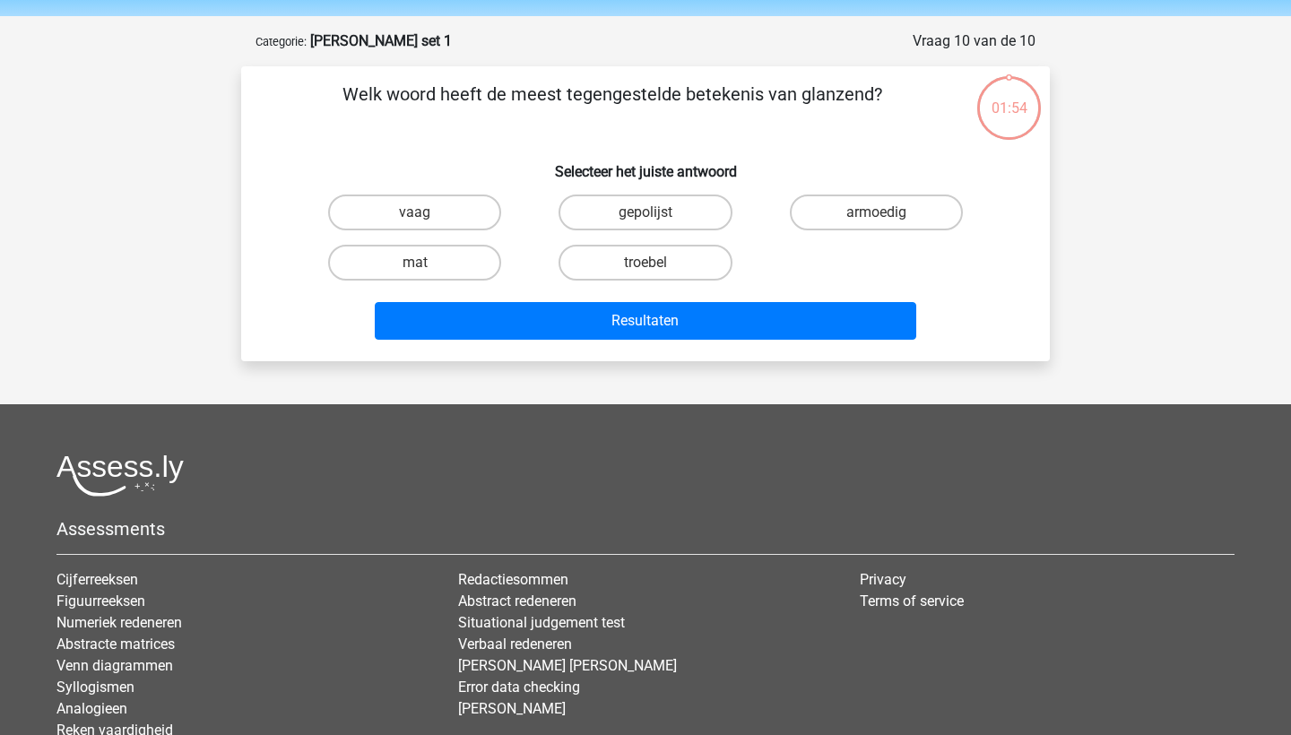
scroll to position [90, 0]
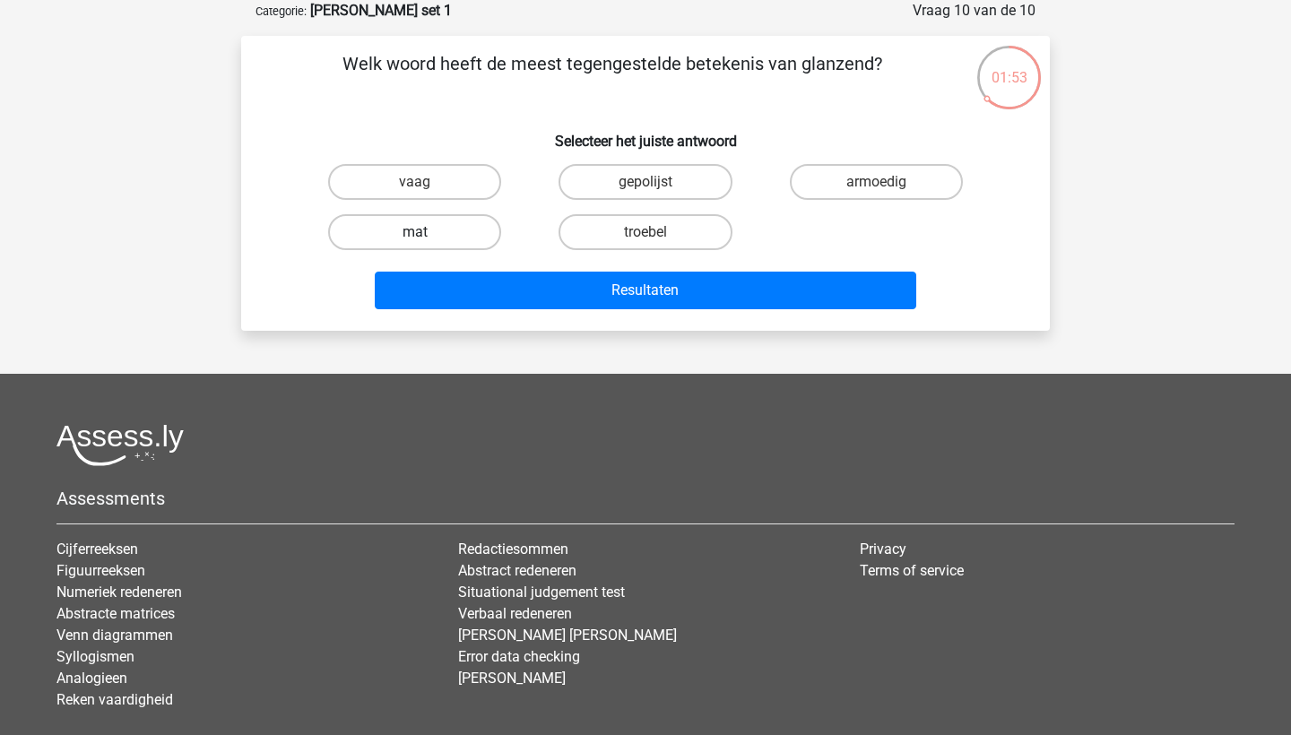
click at [439, 250] on label "mat" at bounding box center [414, 232] width 173 height 36
click at [427, 244] on input "mat" at bounding box center [421, 238] width 12 height 12
radio input "true"
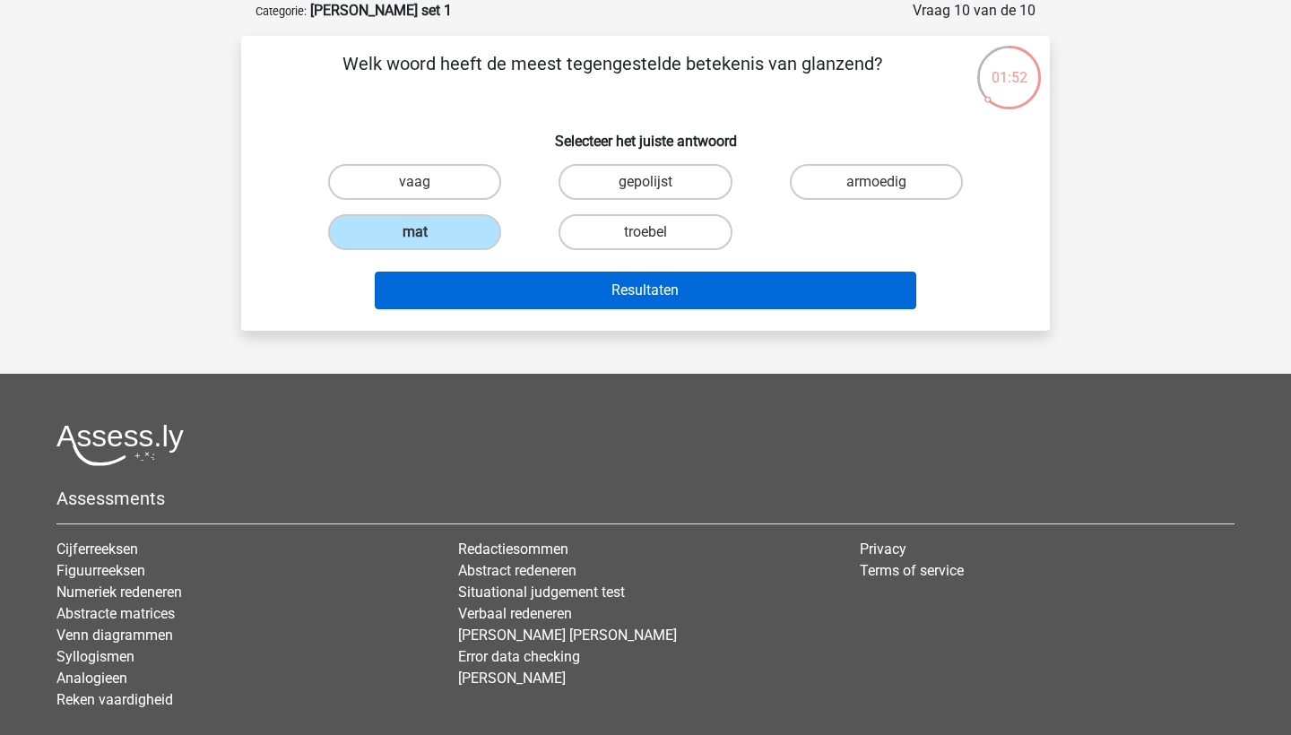
click at [480, 296] on button "Resultaten" at bounding box center [646, 291] width 542 height 38
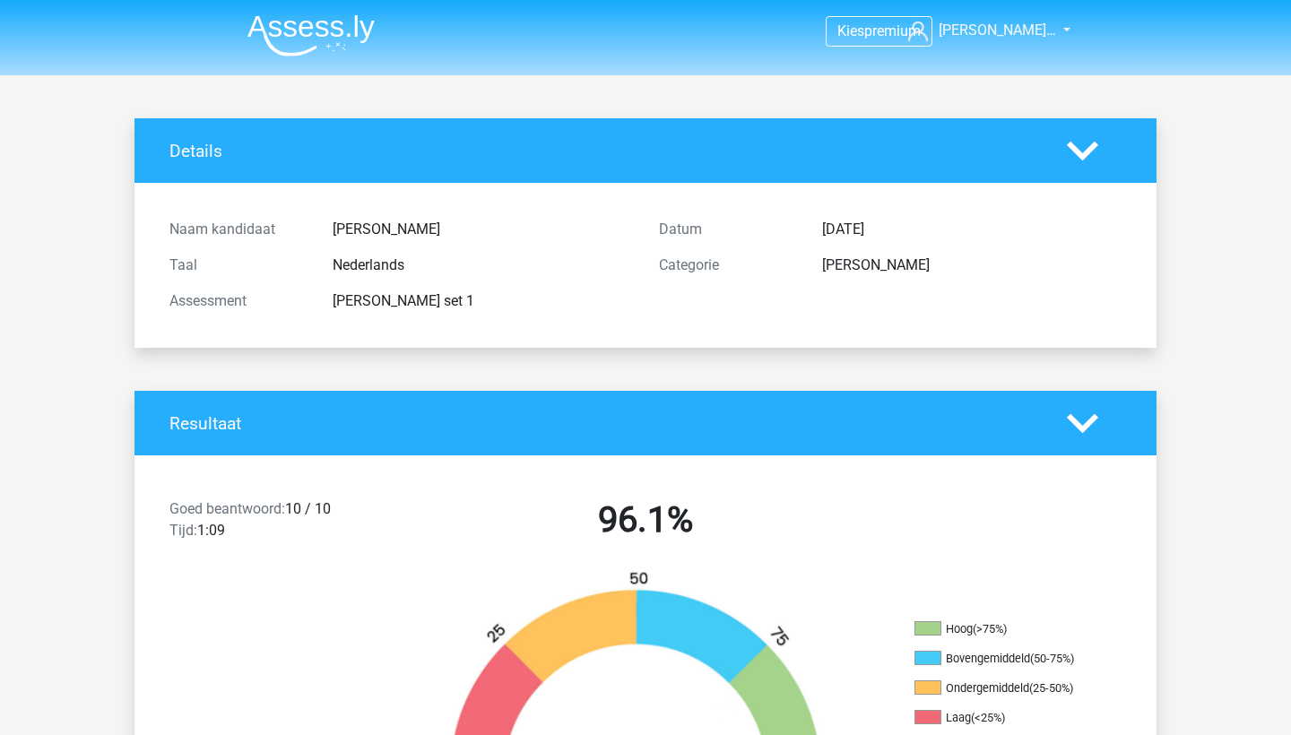
click at [314, 31] on img at bounding box center [310, 35] width 127 height 42
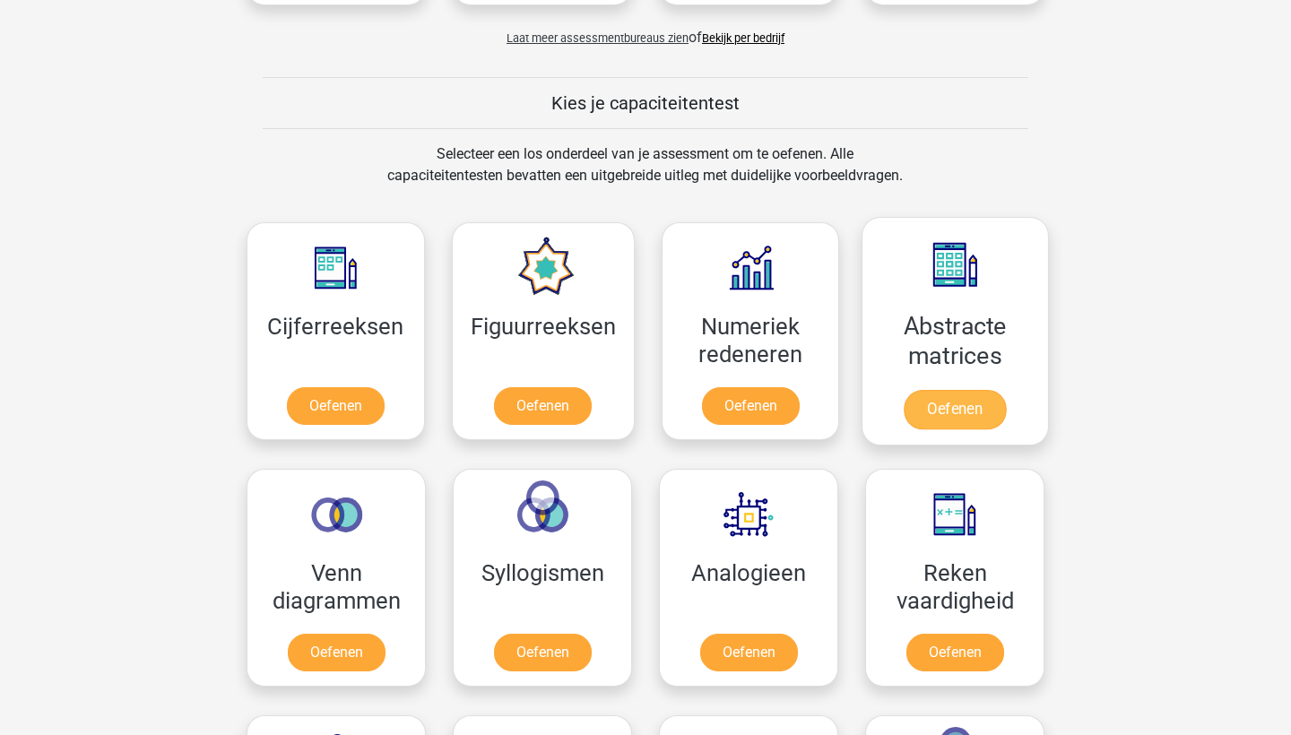
scroll to position [618, 0]
click at [567, 37] on span "Laat meer assessmentbureaus zien" at bounding box center [597, 37] width 182 height 13
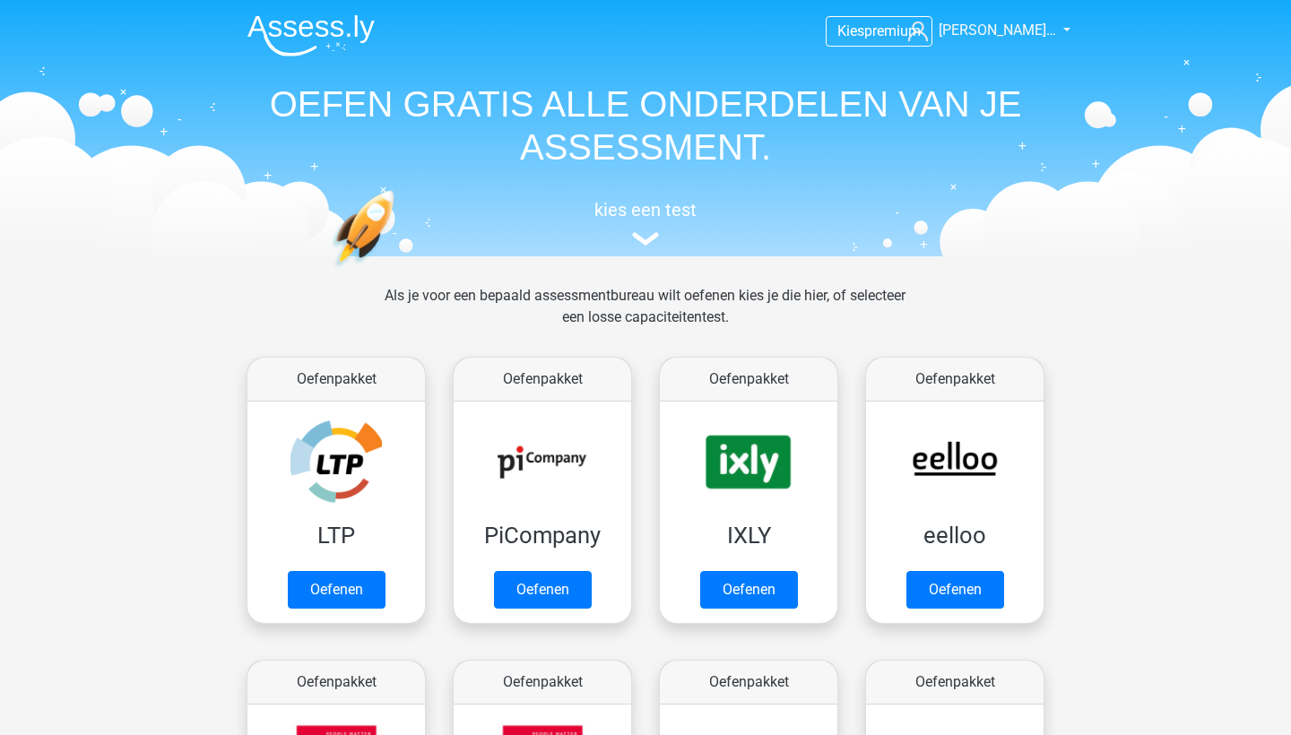
scroll to position [0, 0]
